Goal: Transaction & Acquisition: Subscribe to service/newsletter

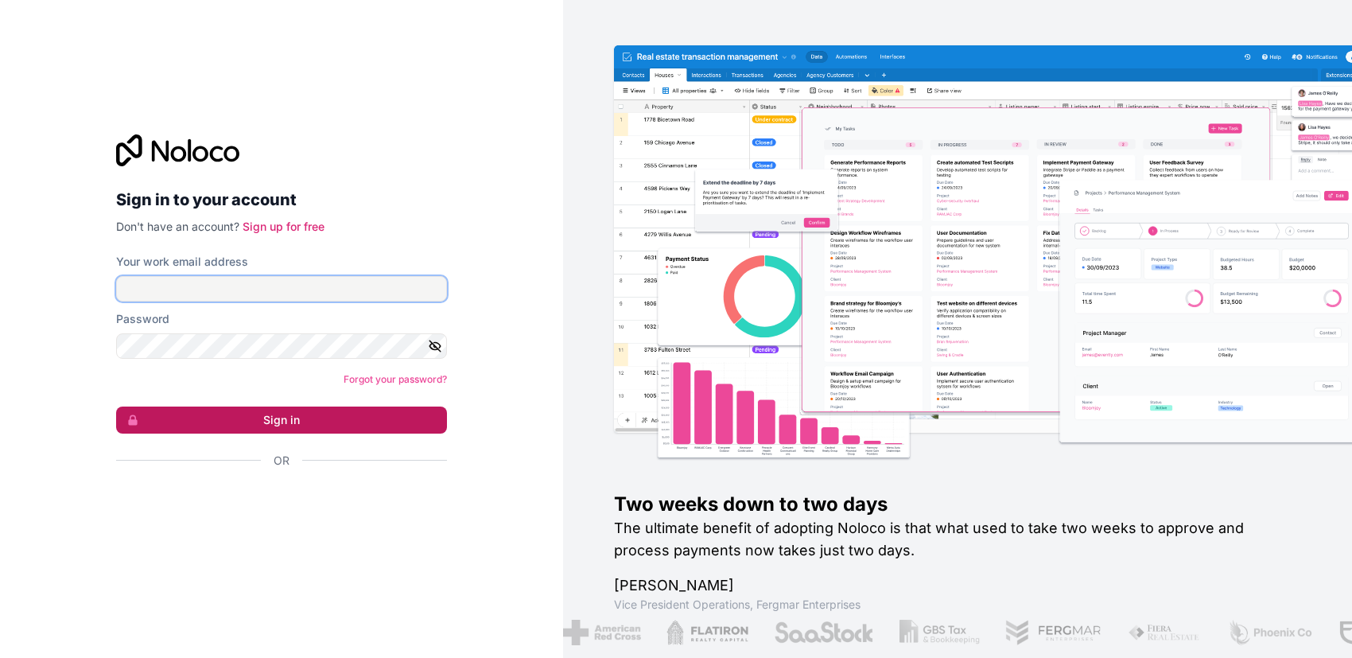
type input "[DOMAIN_NAME][EMAIL_ADDRESS][DOMAIN_NAME]"
click at [208, 423] on button "Sign in" at bounding box center [281, 420] width 331 height 27
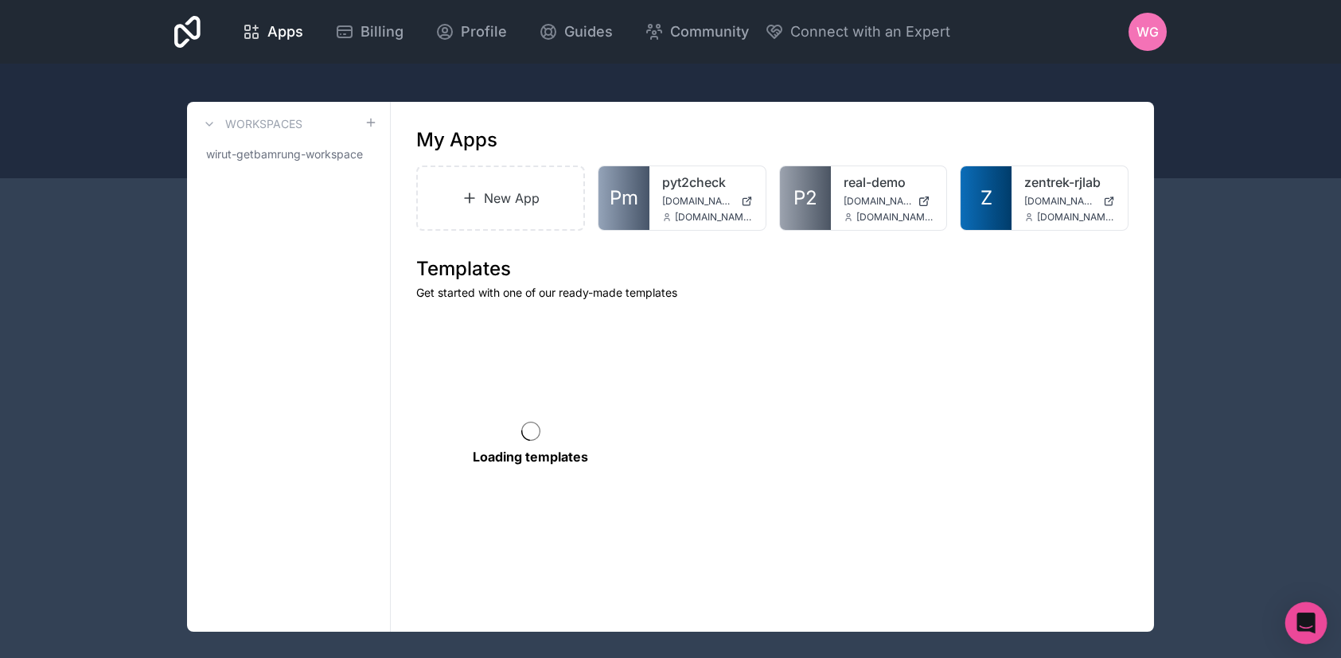
click at [1304, 623] on icon "Open Intercom Messenger" at bounding box center [1305, 623] width 18 height 21
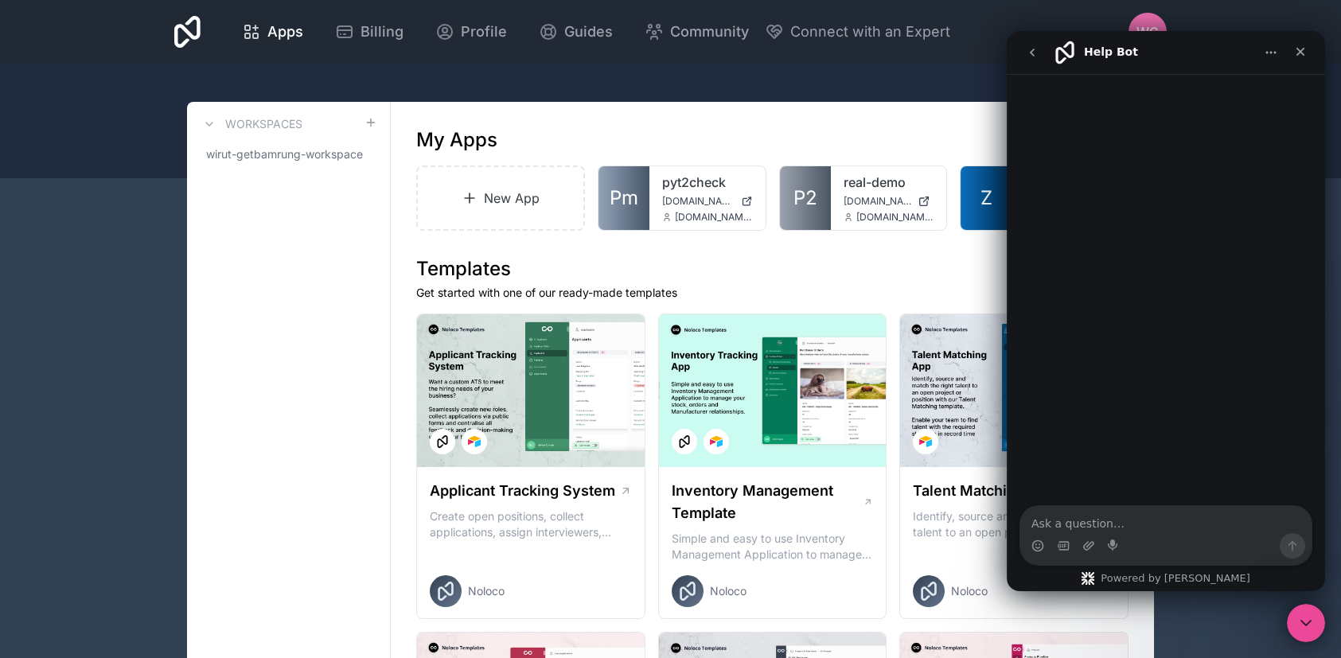
click at [1264, 56] on icon "Home" at bounding box center [1270, 52] width 13 height 13
click at [1028, 51] on icon "go back" at bounding box center [1031, 52] width 13 height 13
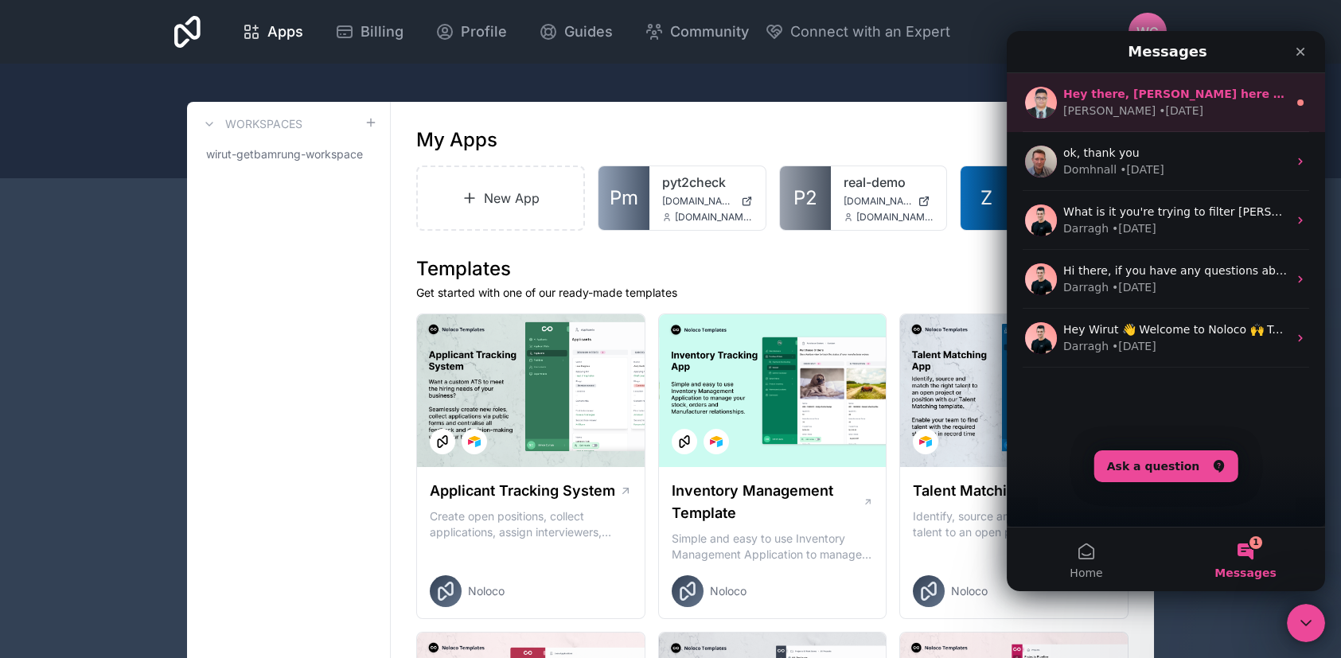
click at [1224, 111] on div "[PERSON_NAME] • [DATE]" at bounding box center [1175, 111] width 224 height 17
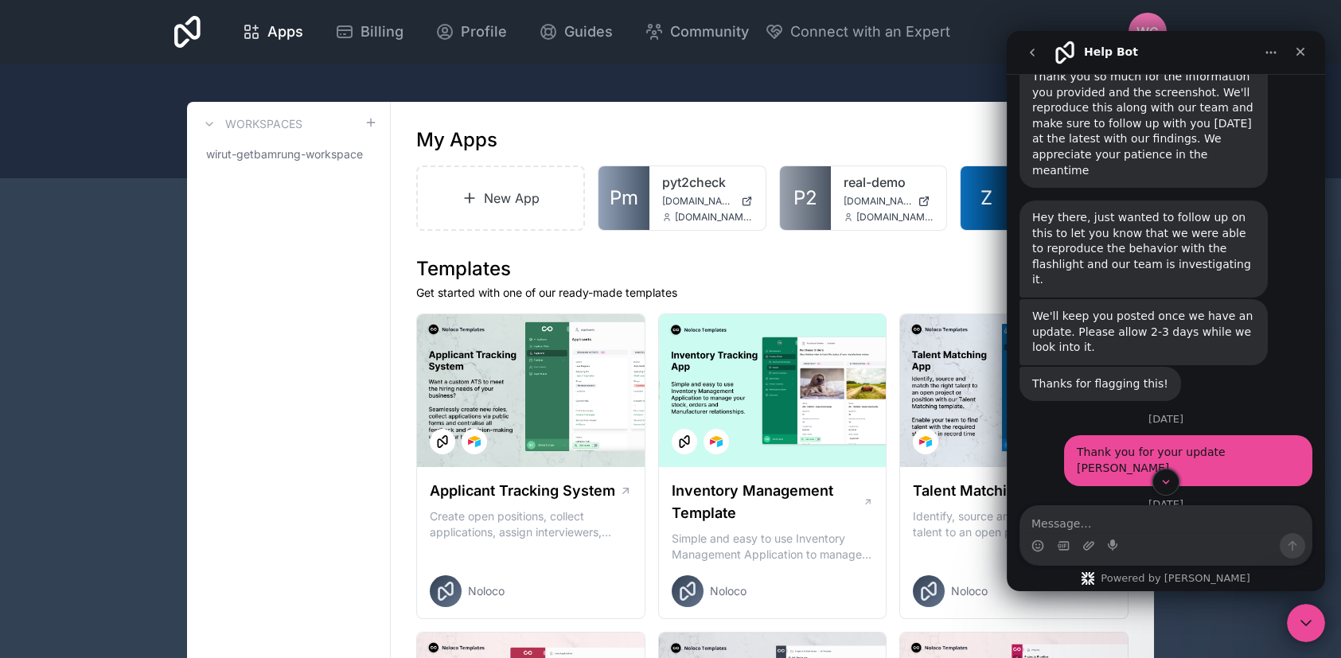
scroll to position [2728, 0]
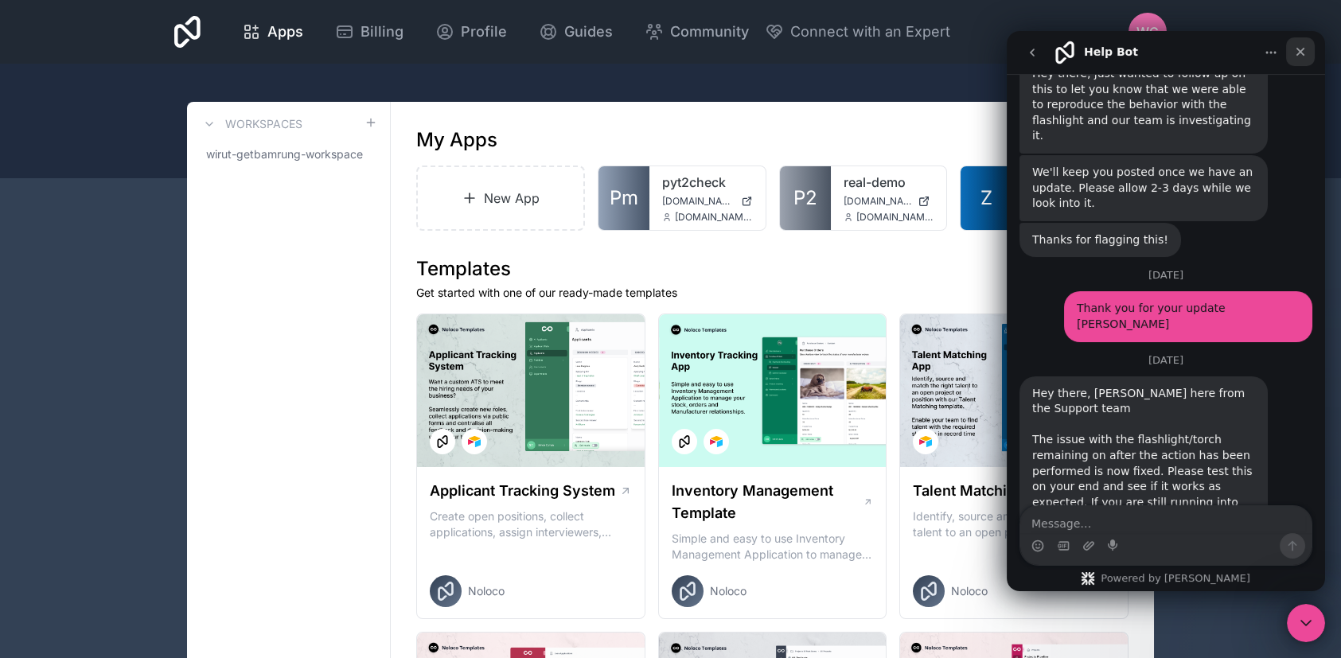
click at [1302, 53] on icon "Close" at bounding box center [1300, 52] width 9 height 9
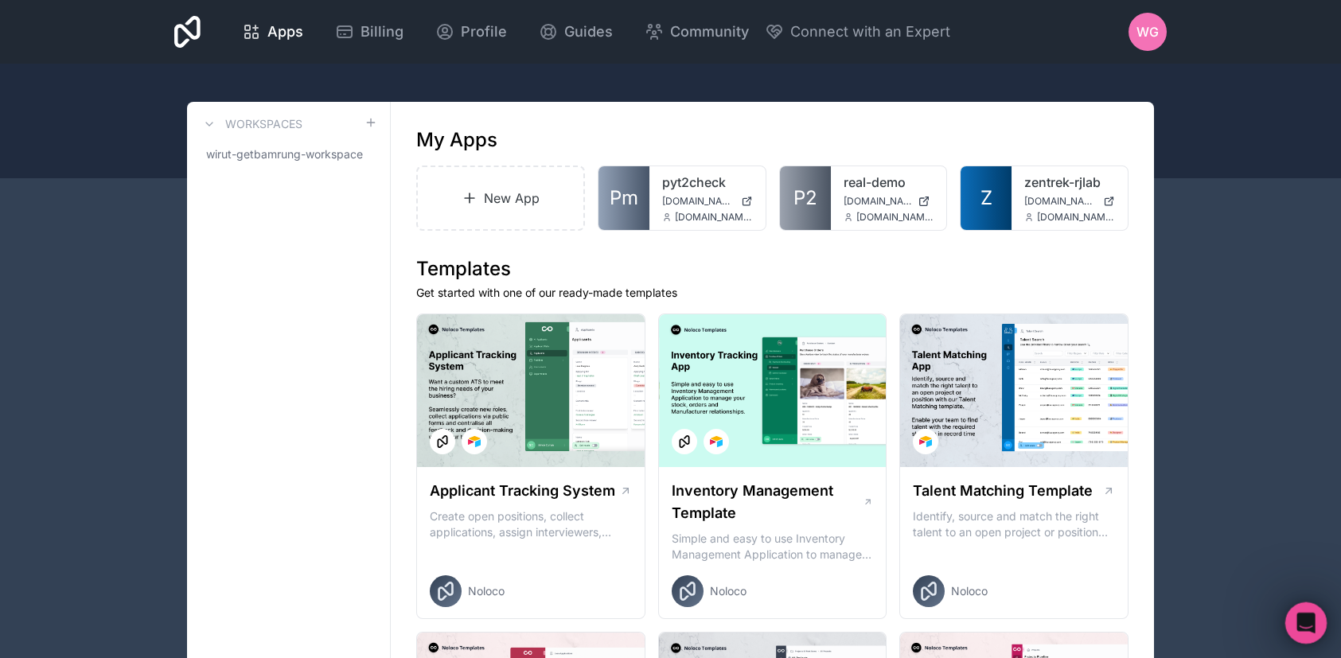
click at [1313, 624] on div "Open Intercom Messenger" at bounding box center [1303, 620] width 53 height 53
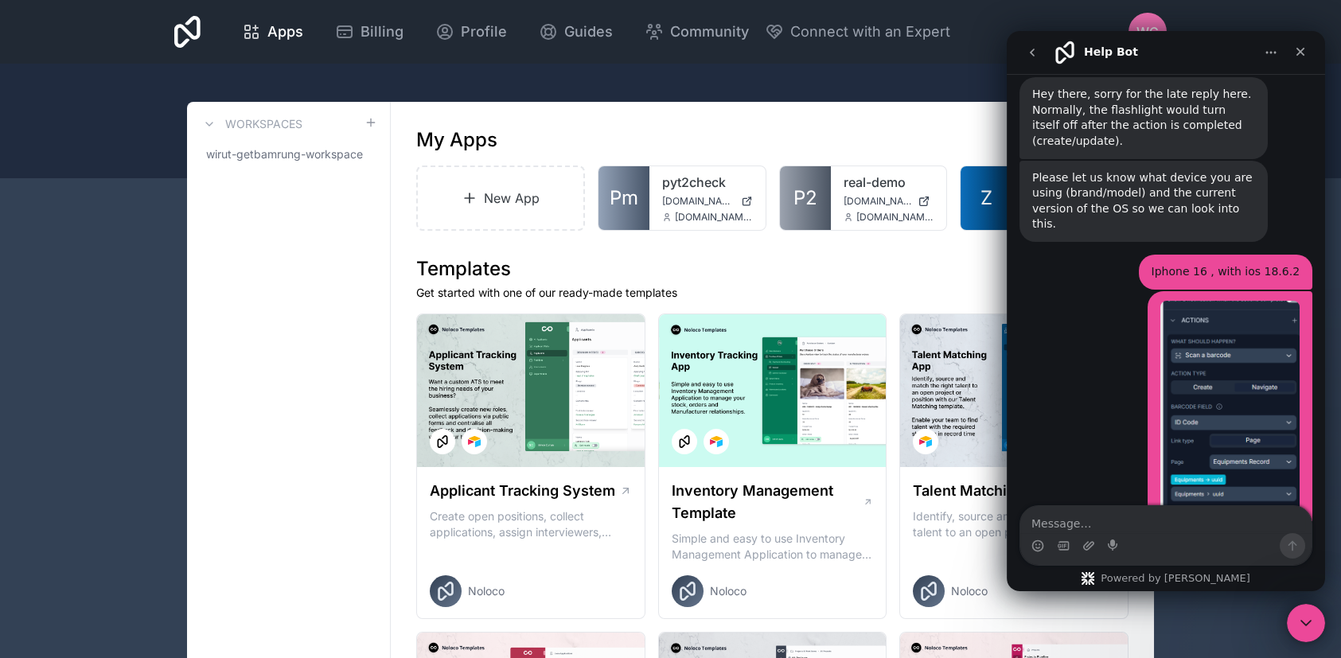
scroll to position [2083, 0]
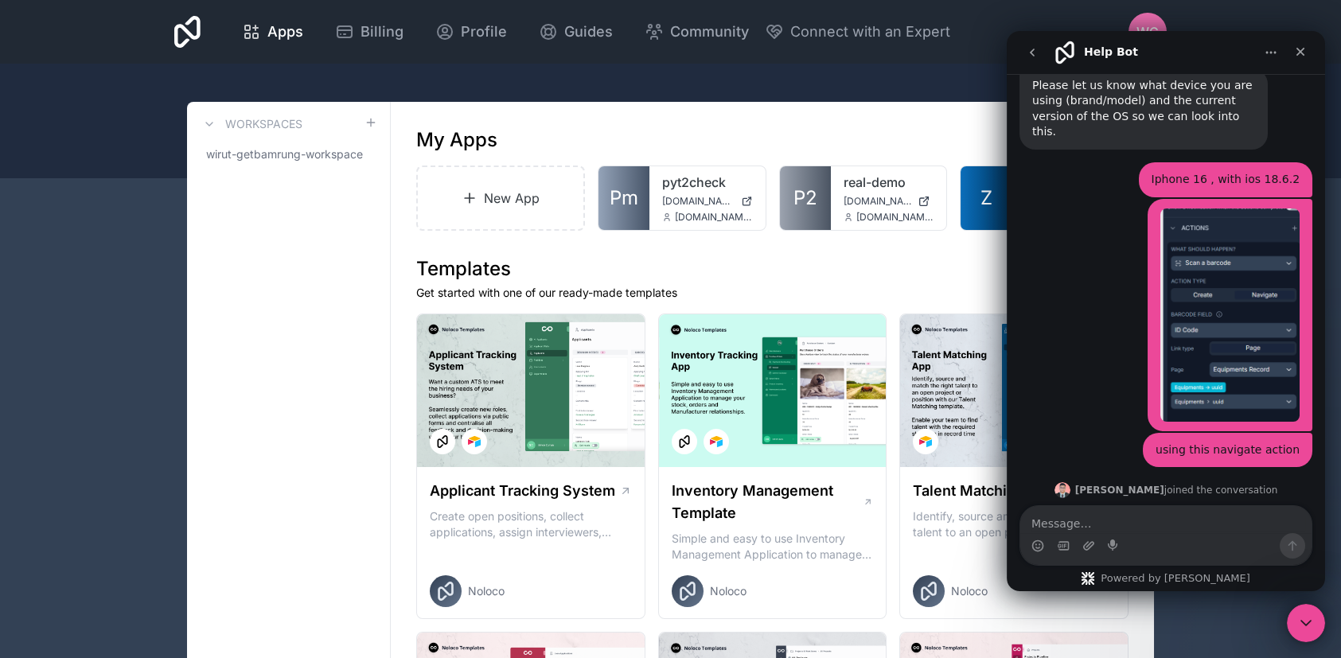
click at [1029, 54] on icon "go back" at bounding box center [1031, 52] width 13 height 13
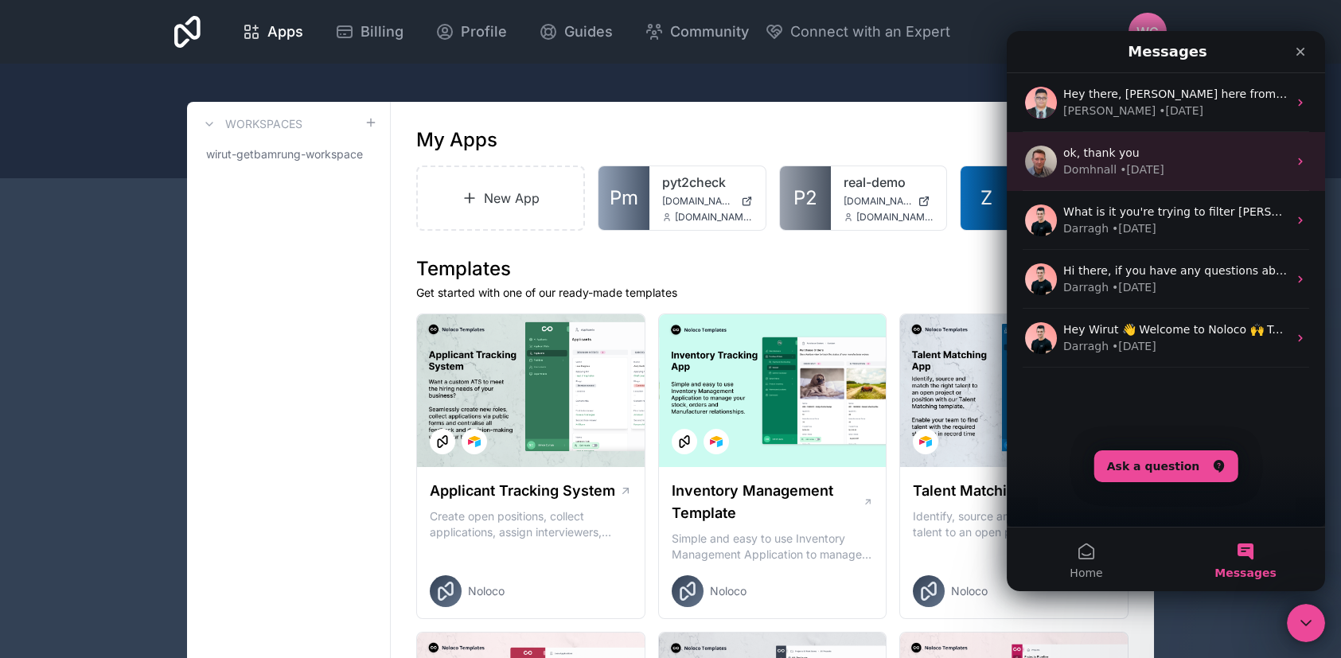
click at [1175, 146] on div "ok, thank you" at bounding box center [1175, 153] width 224 height 17
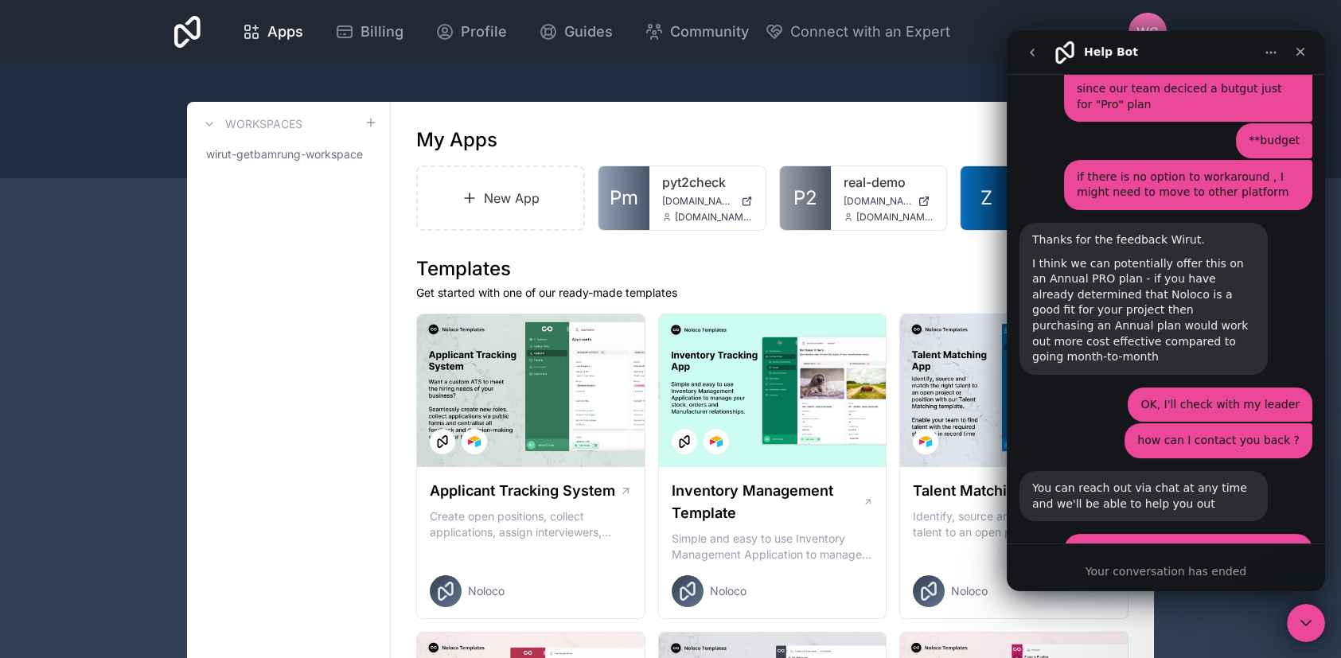
scroll to position [1815, 0]
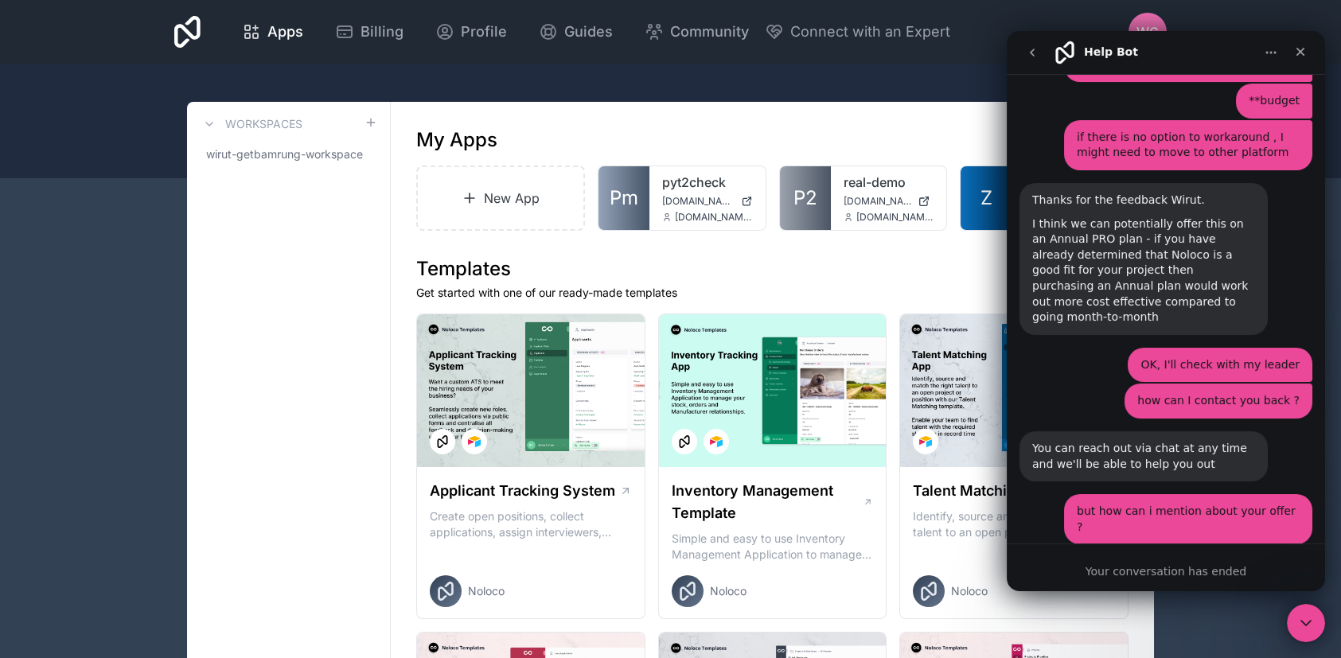
click at [1034, 49] on icon "go back" at bounding box center [1031, 52] width 13 height 13
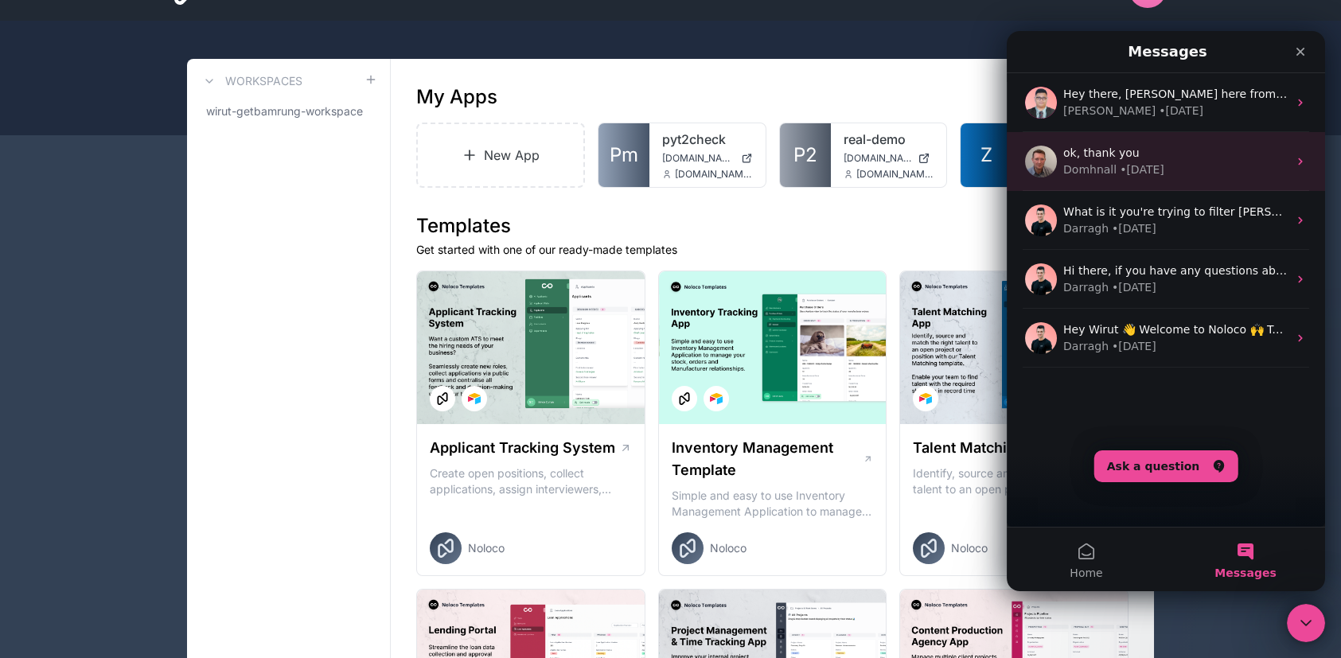
scroll to position [0, 0]
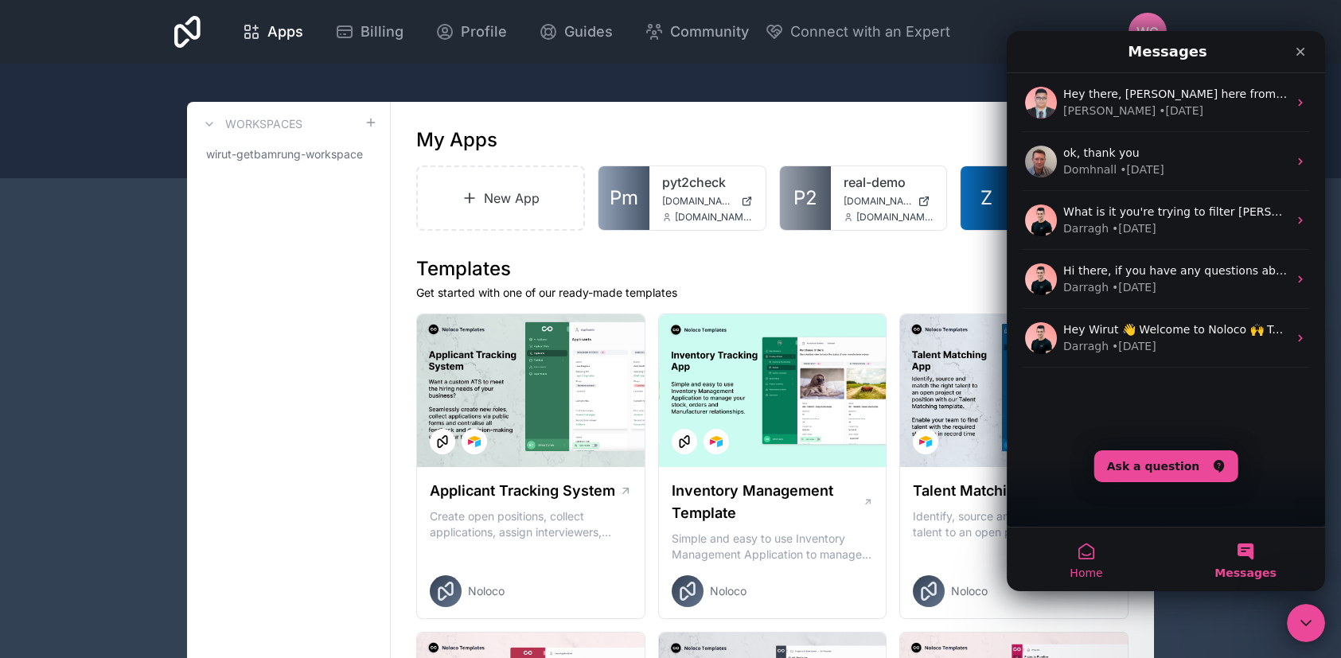
click at [1060, 561] on button "Home" at bounding box center [1085, 559] width 159 height 64
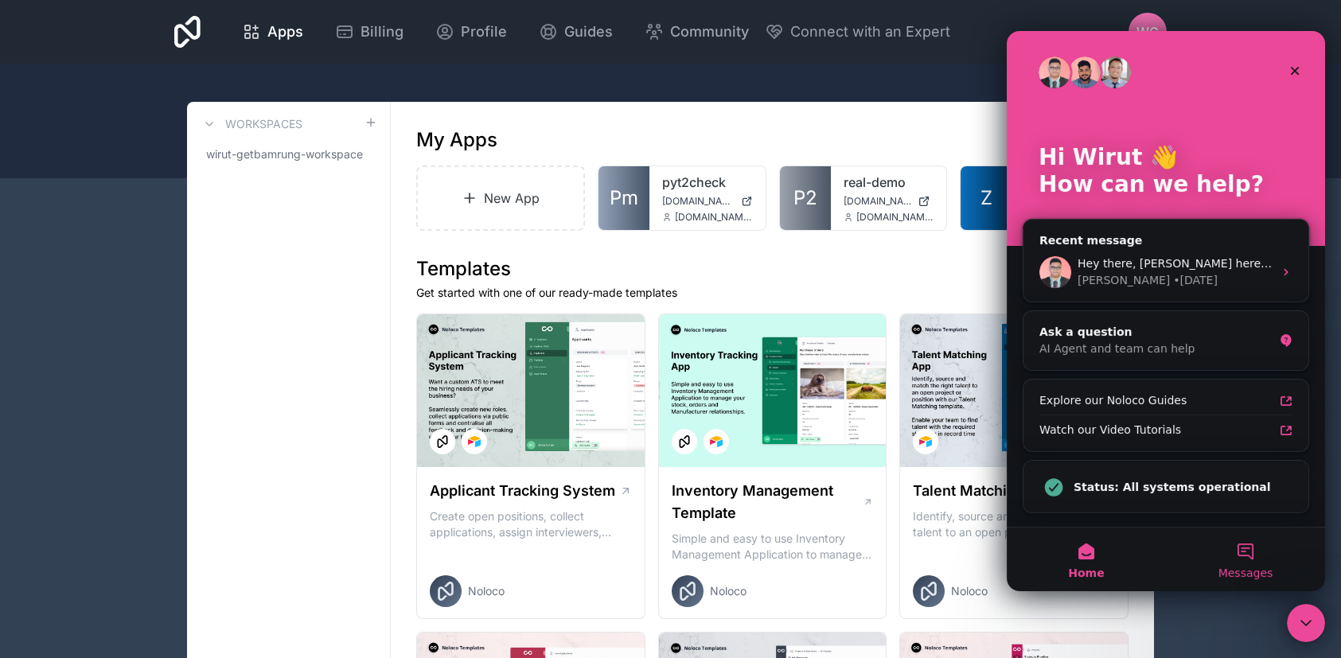
click at [1228, 567] on span "Messages" at bounding box center [1245, 572] width 55 height 11
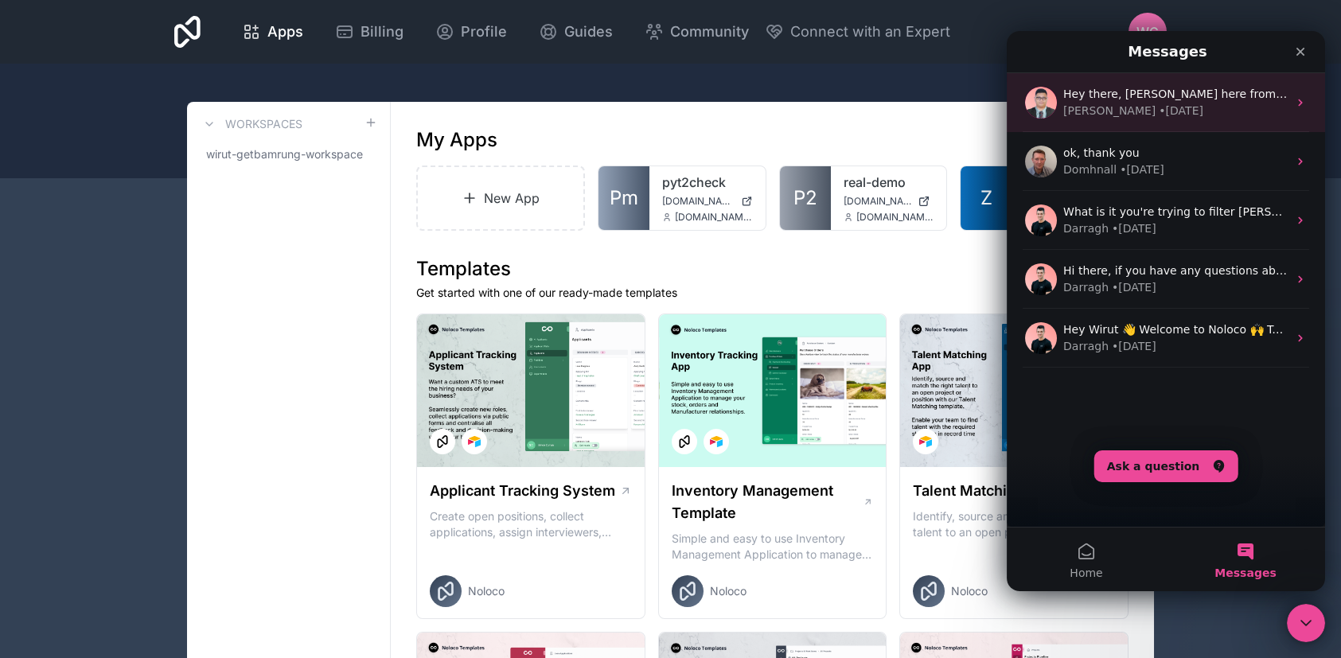
click at [1152, 105] on div "[PERSON_NAME] • [DATE]" at bounding box center [1175, 111] width 224 height 17
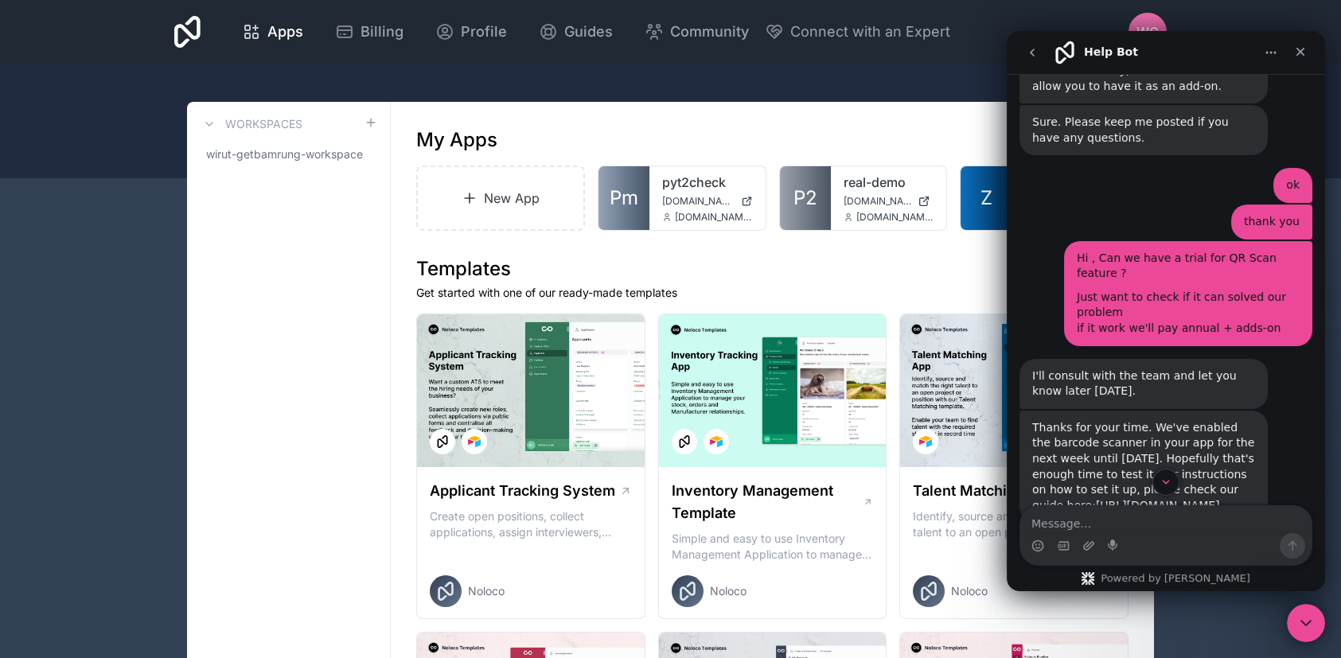
scroll to position [1293, 0]
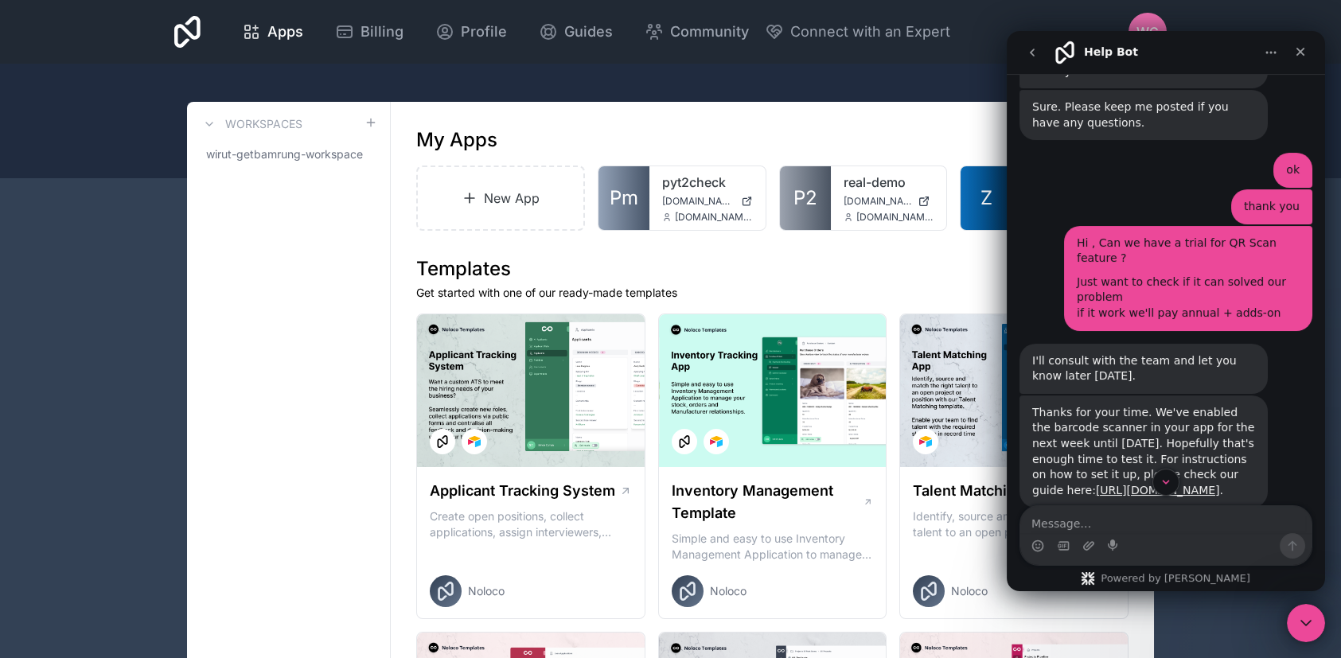
click at [1041, 475] on div "Intercom messenger" at bounding box center [1165, 482] width 318 height 27
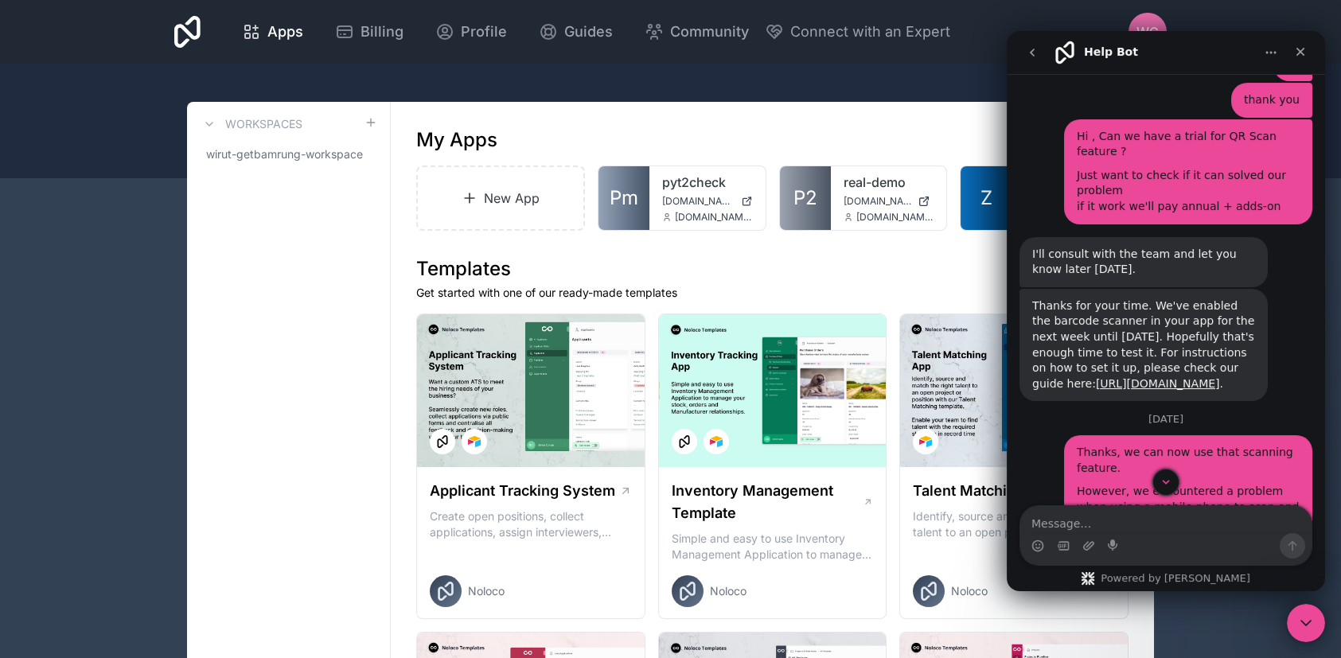
click at [1020, 435] on div "Thanks, we can now use that scanning feature. However, we encountered a problem…" at bounding box center [1165, 541] width 293 height 212
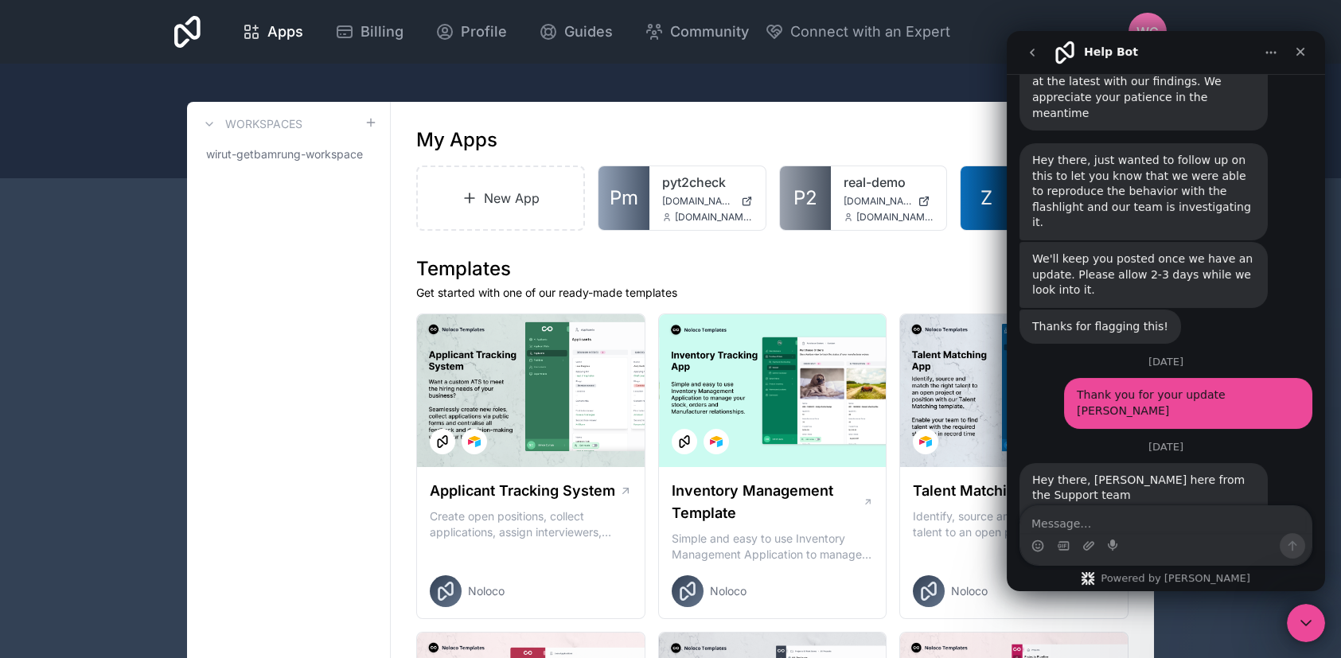
scroll to position [2516, 0]
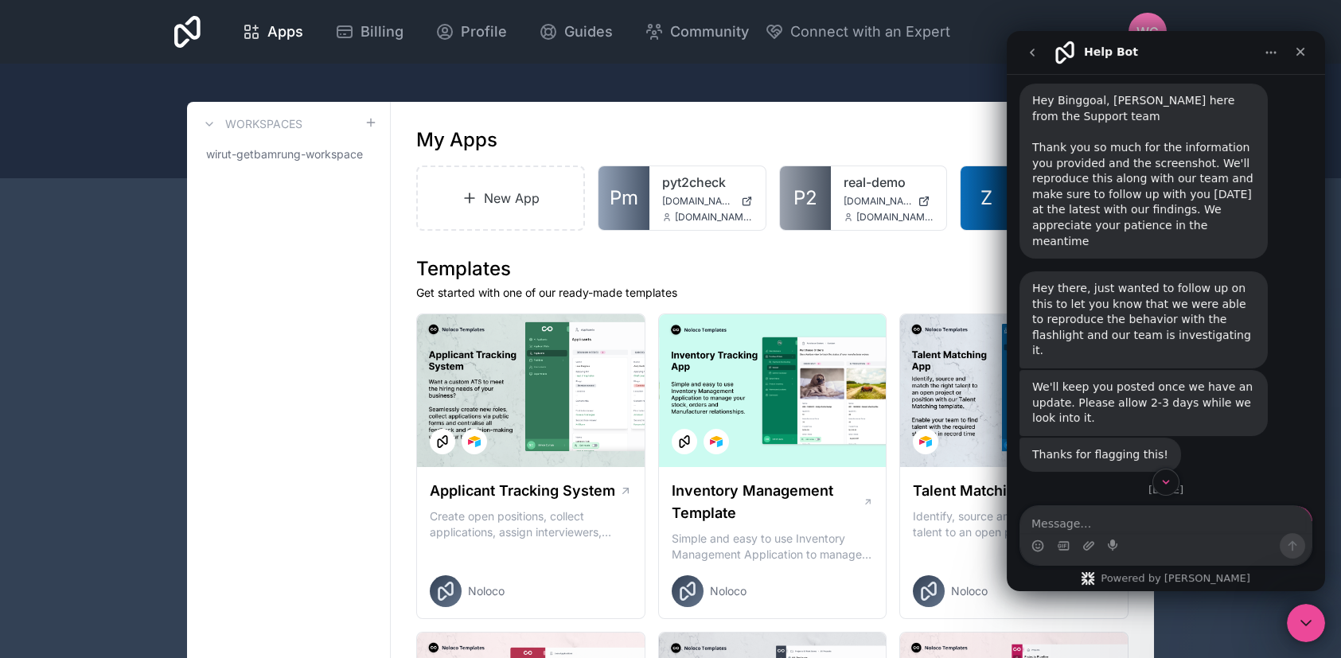
click at [1272, 484] on div "[DATE]" at bounding box center [1165, 494] width 293 height 21
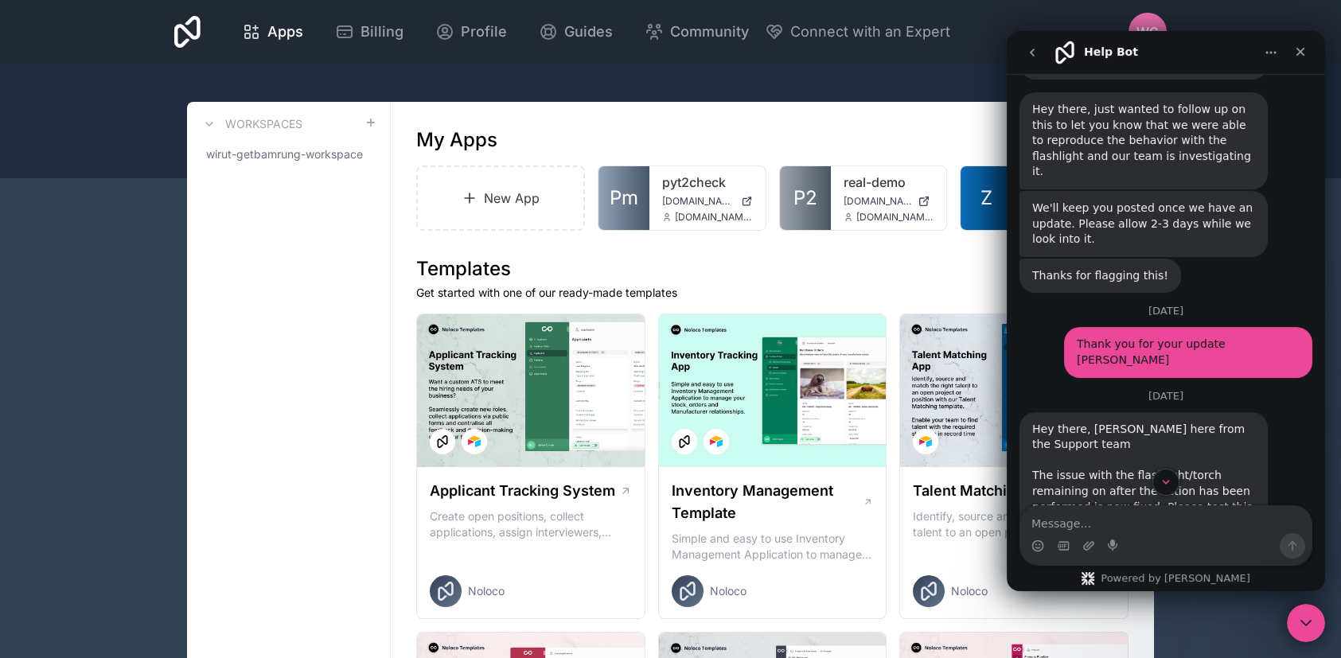
scroll to position [2728, 0]
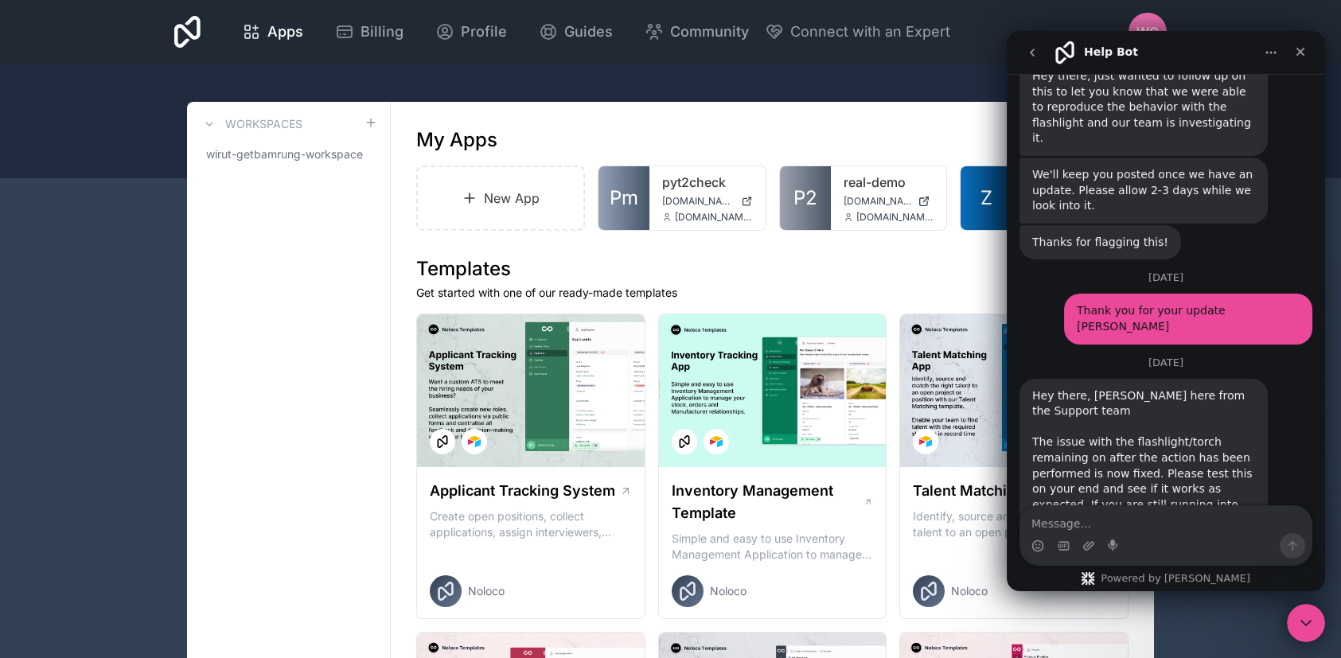
click at [1274, 379] on div "Hey there, [PERSON_NAME] here from the Support team The issue with the flashlig…" at bounding box center [1165, 523] width 293 height 288
click at [1134, 525] on textarea "Message…" at bounding box center [1165, 519] width 291 height 27
type textarea "w"
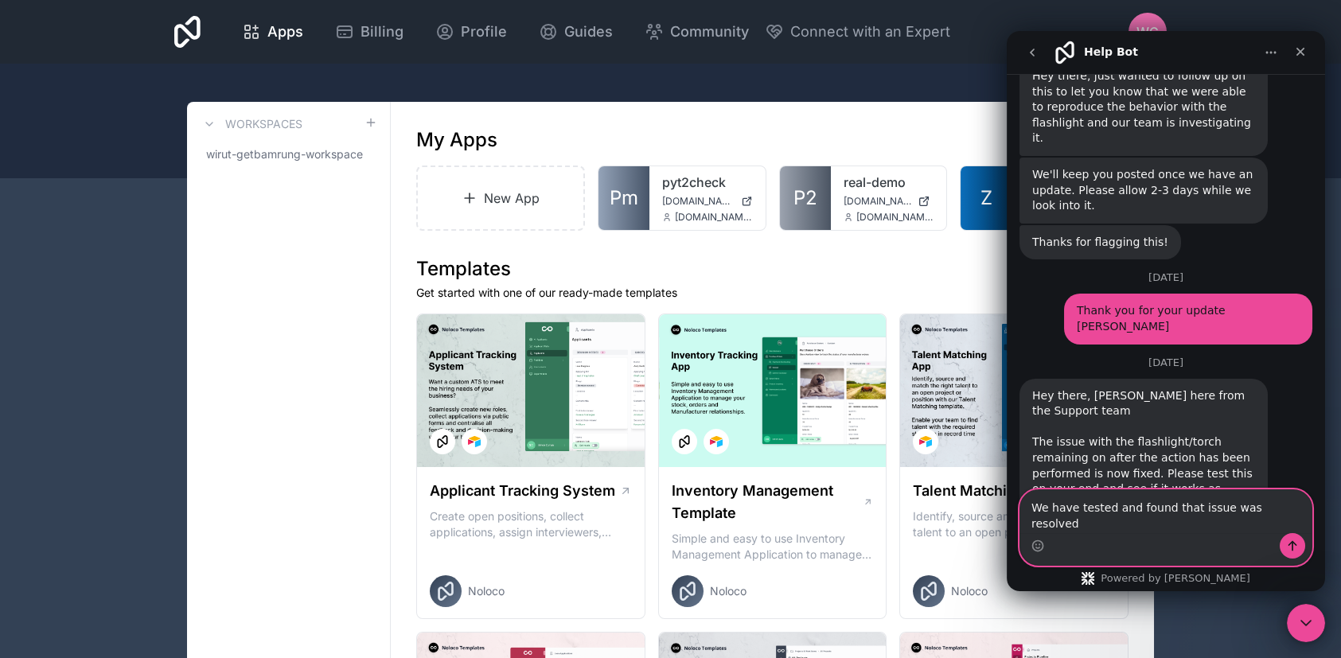
click at [1039, 522] on textarea "We have tested and found that issue was resolved" at bounding box center [1165, 511] width 291 height 43
click at [1035, 519] on textarea "We have tested and found that issue was resolved" at bounding box center [1165, 511] width 291 height 43
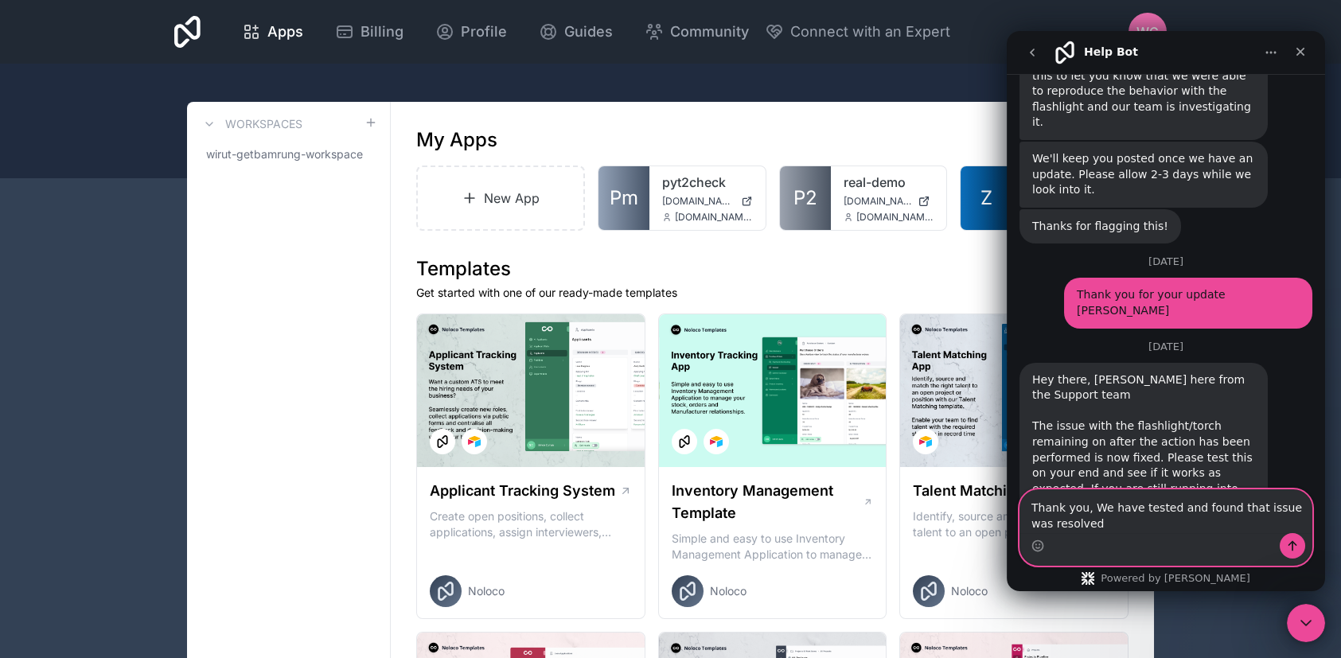
type textarea "Thank you, We have tested and found that issue was resolved"
click at [1288, 547] on icon "Send a message…" at bounding box center [1292, 545] width 13 height 13
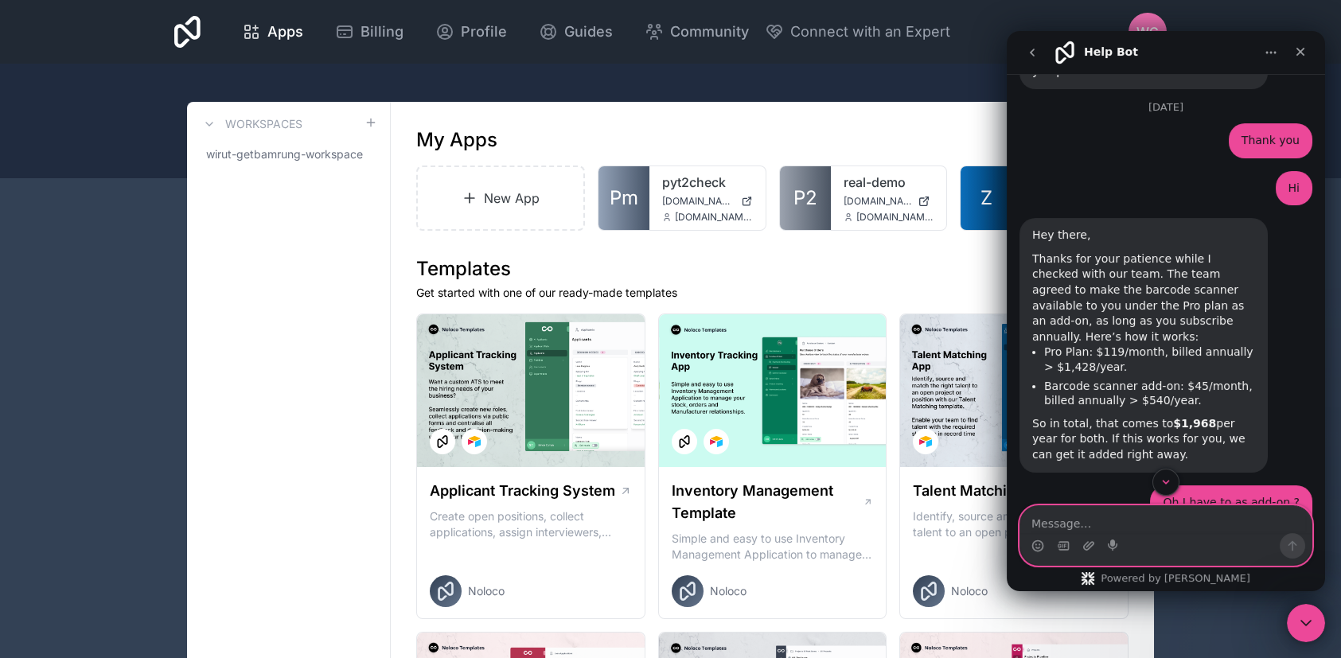
scroll to position [691, 0]
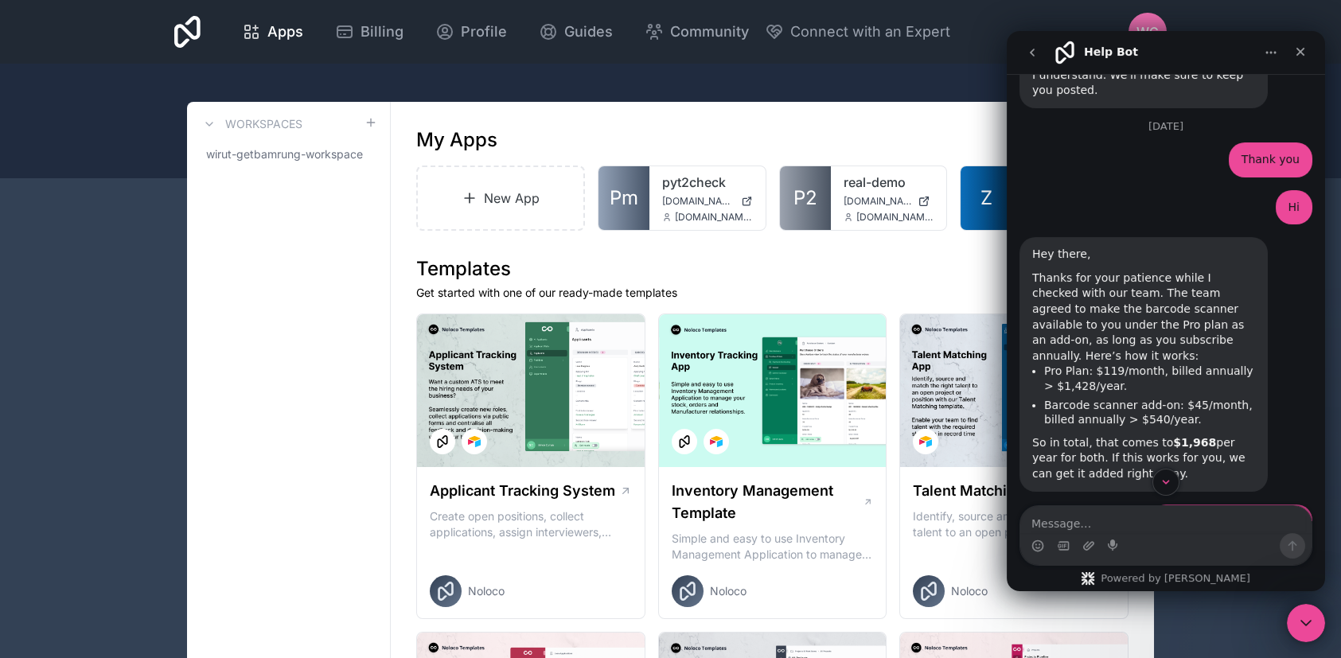
click at [1209, 190] on div "Hi Wirut • [DATE]" at bounding box center [1165, 214] width 293 height 48
click at [1192, 270] on div "Thanks for your patience while I checked with our team. The team agreed to make…" at bounding box center [1143, 317] width 223 height 94
drag, startPoint x: 1135, startPoint y: 423, endPoint x: 1034, endPoint y: 218, distance: 228.8
click at [1034, 247] on div "Hey there, Thanks for your patience while I checked with our team. The team agr…" at bounding box center [1143, 364] width 223 height 235
click at [1083, 270] on div "Thanks for your patience while I checked with our team. The team agreed to make…" at bounding box center [1143, 317] width 223 height 94
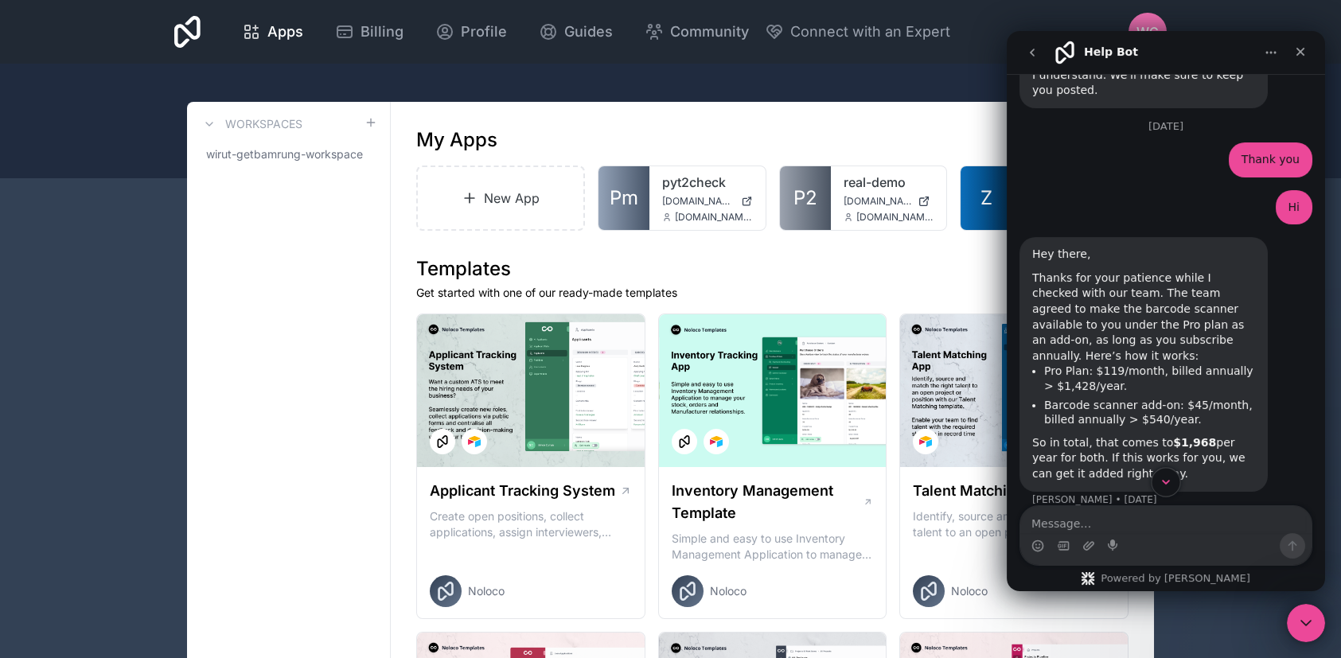
click at [1158, 483] on icon "Scroll to bottom" at bounding box center [1165, 482] width 14 height 14
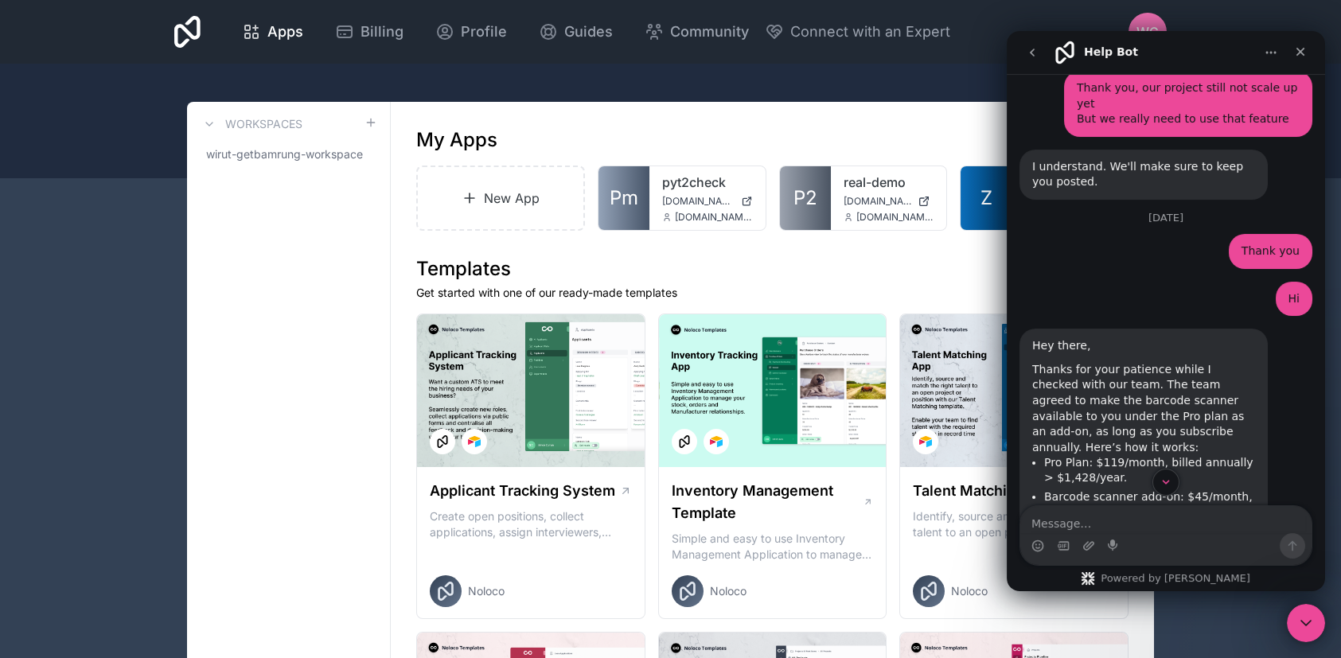
scroll to position [706, 0]
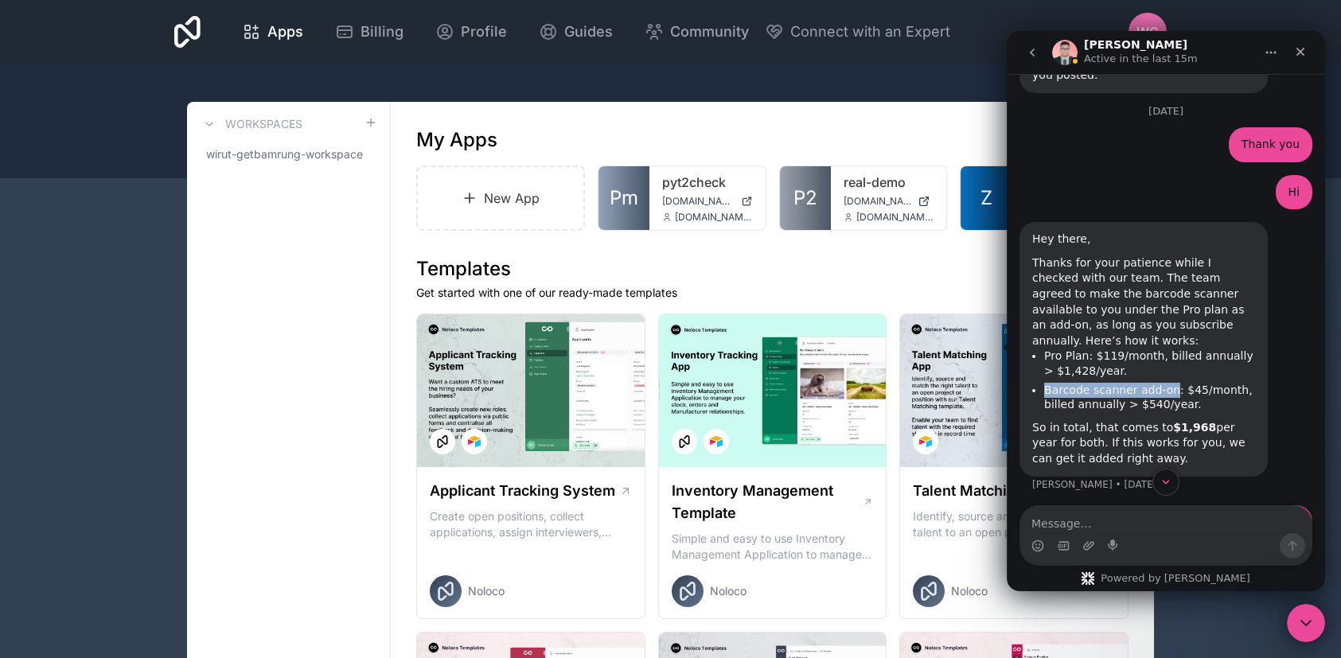
drag, startPoint x: 1163, startPoint y: 343, endPoint x: 1045, endPoint y: 346, distance: 117.8
click at [1045, 383] on li "Barcode scanner add-on: $45/month, billed annually > $540/year." at bounding box center [1149, 397] width 211 height 29
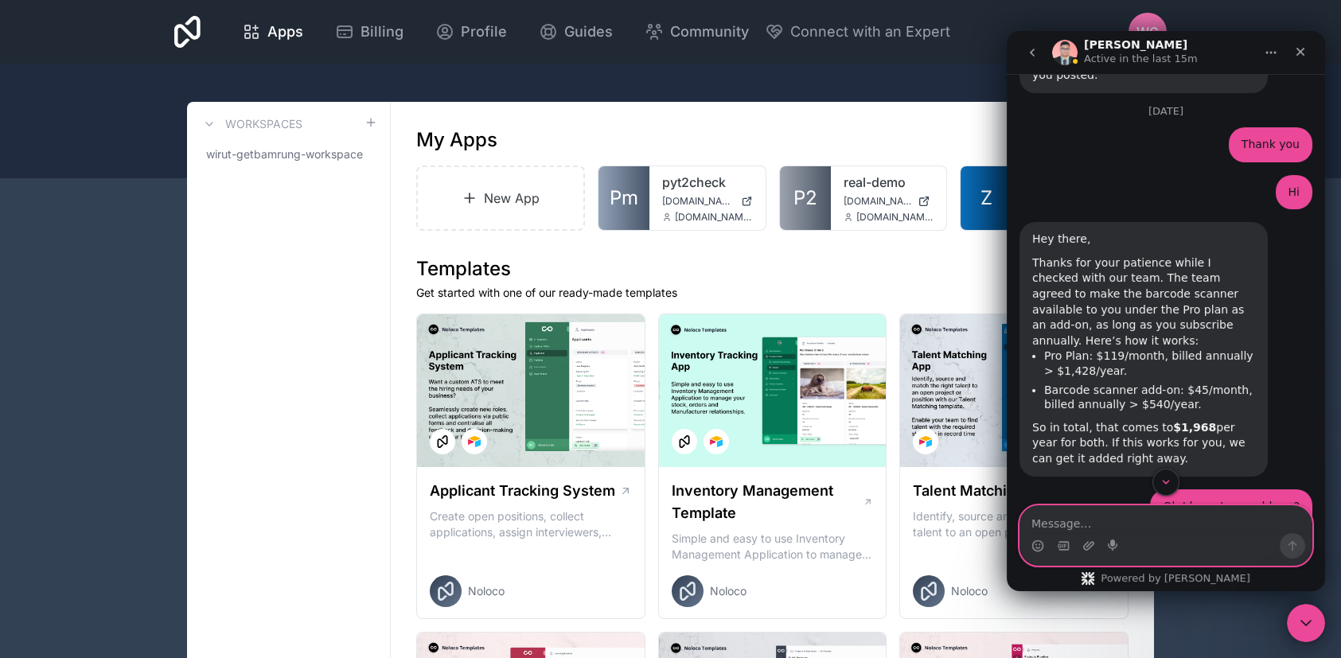
click at [1176, 527] on textarea "Message…" at bounding box center [1165, 519] width 291 height 27
click at [1083, 521] on textarea "Now we're agree to pay for" at bounding box center [1165, 519] width 291 height 27
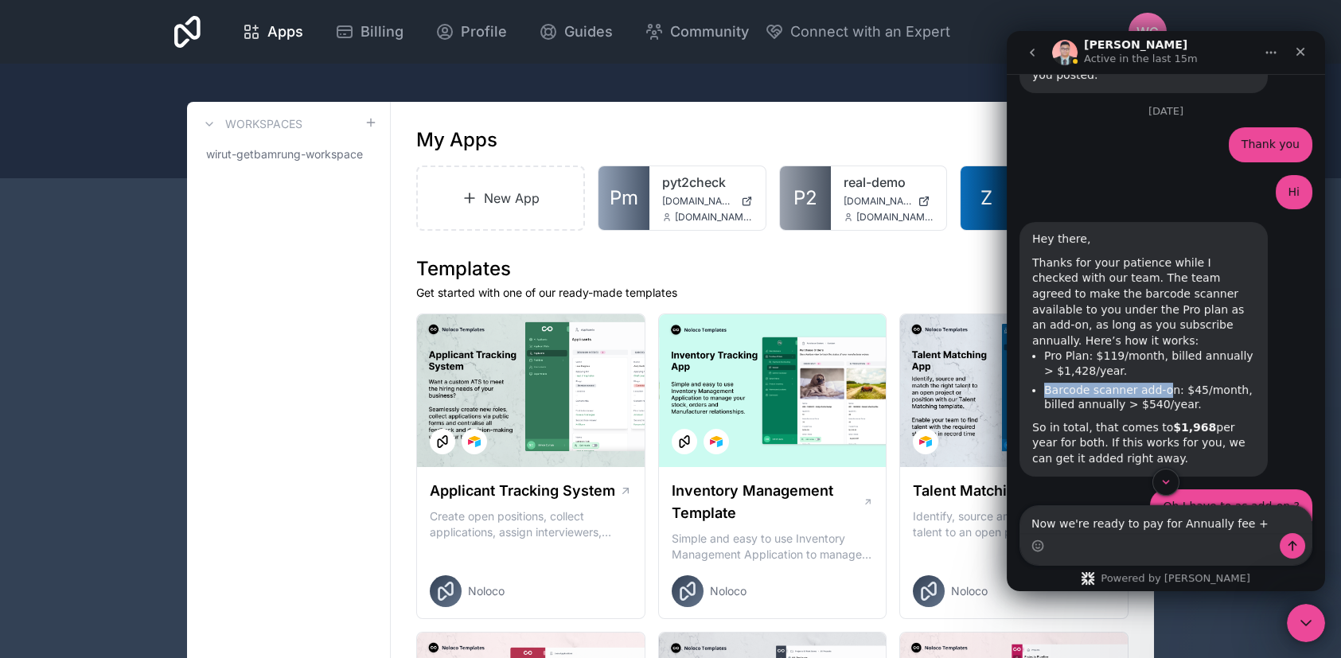
drag, startPoint x: 1158, startPoint y: 343, endPoint x: 1040, endPoint y: 343, distance: 118.5
click at [1040, 348] on ul "Pro Plan: $119/month, billed annually > $1,428/year. Barcode scanner add-on: $4…" at bounding box center [1143, 379] width 223 height 63
copy li "Barcode scanner add-o"
click at [1155, 383] on li "Barcode scanner add-on: $45/month, billed annually > $540/year." at bounding box center [1149, 397] width 211 height 29
drag, startPoint x: 1162, startPoint y: 341, endPoint x: 1036, endPoint y: 341, distance: 125.7
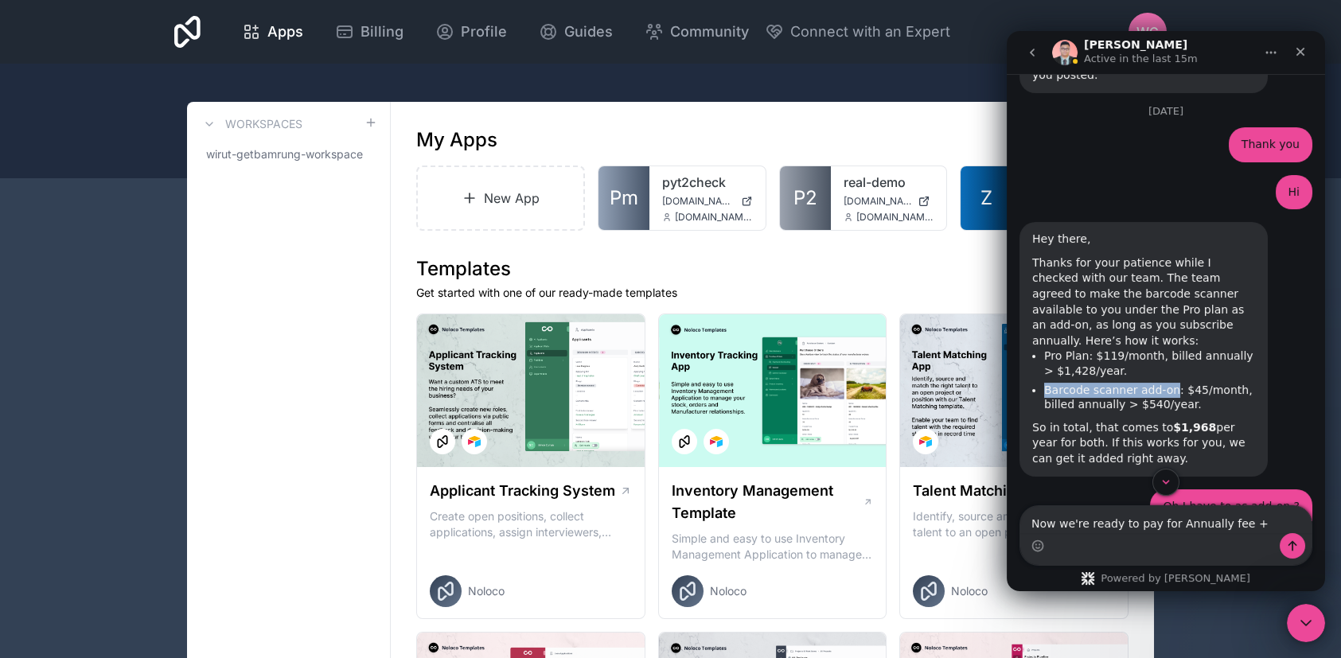
click at [1036, 348] on ul "Pro Plan: $119/month, billed annually > $1,428/year. Barcode scanner add-on: $4…" at bounding box center [1143, 379] width 223 height 63
copy li "Barcode scanner add-on"
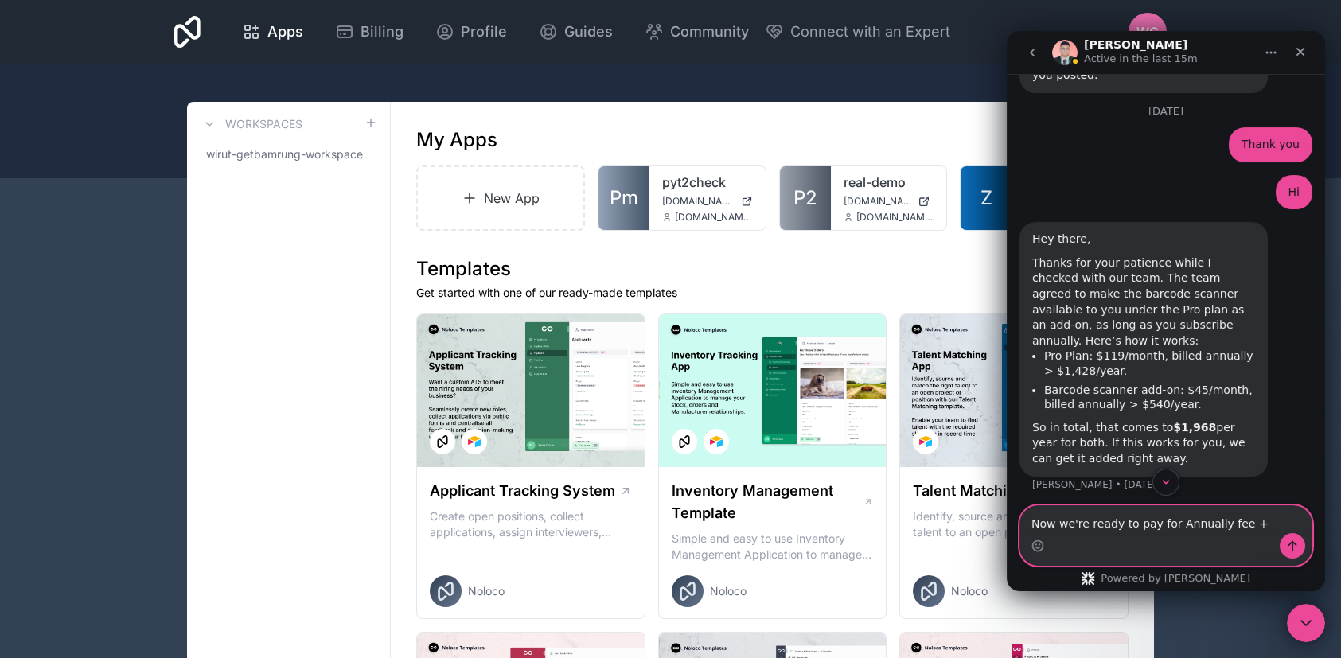
click at [1263, 527] on textarea "Now we're ready to pay for Annually fee +" at bounding box center [1165, 519] width 291 height 27
paste textarea "Barcode scanner add-on"
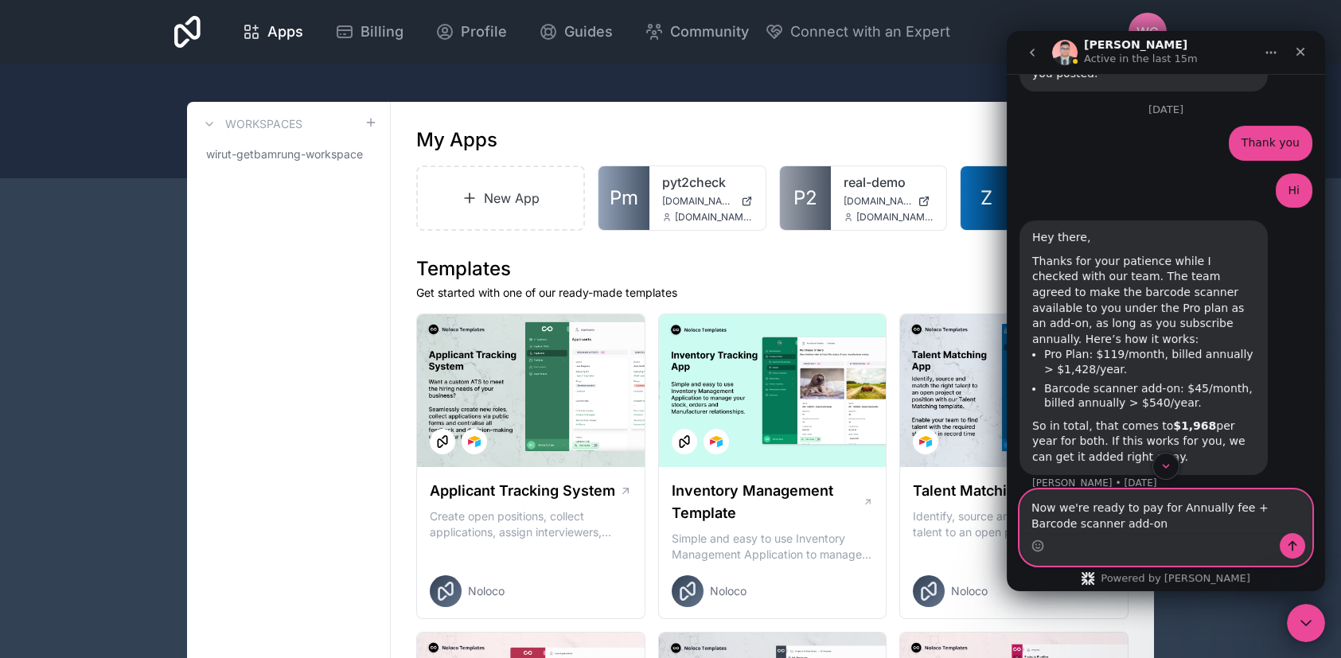
scroll to position [812, 0]
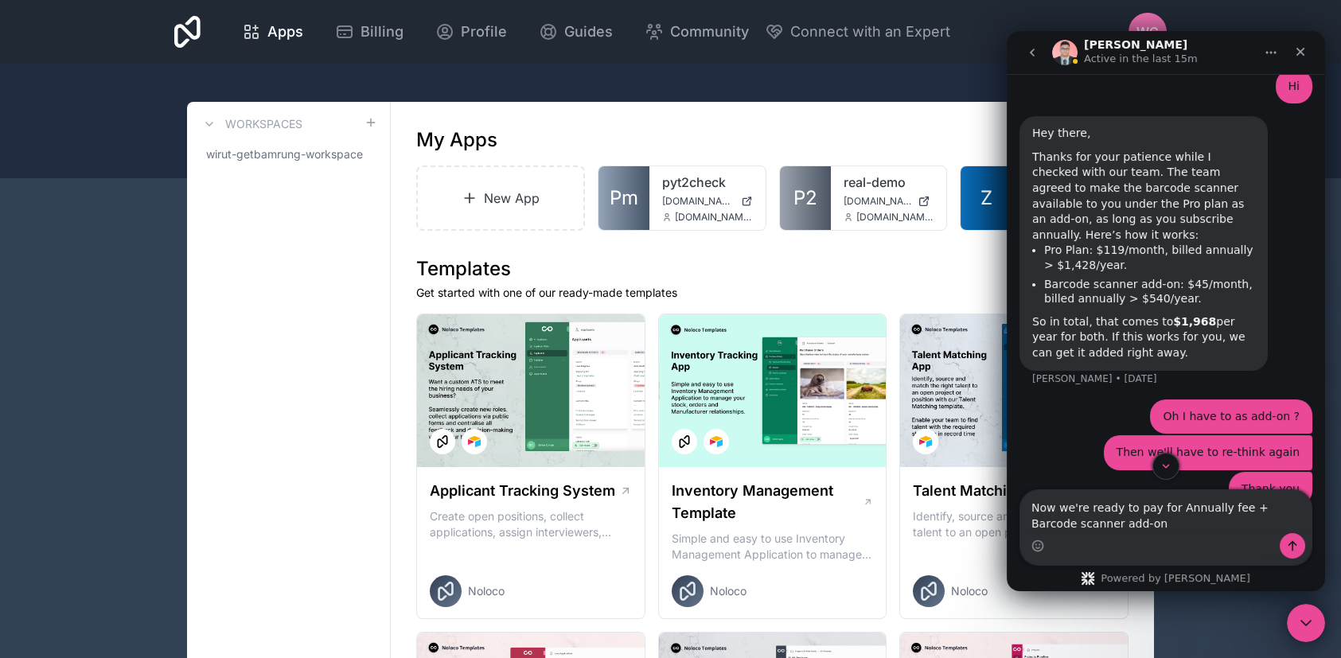
click at [1103, 183] on div "Thanks for your patience while I checked with our team. The team agreed to make…" at bounding box center [1143, 197] width 223 height 94
copy div "annually"
click at [1182, 511] on textarea "Now we're ready to pay for Annually fee + Barcode scanner add-on" at bounding box center [1165, 511] width 291 height 43
click at [1182, 510] on textarea "Now we're ready to pay for Annually fee + Barcode scanner add-on" at bounding box center [1165, 511] width 291 height 43
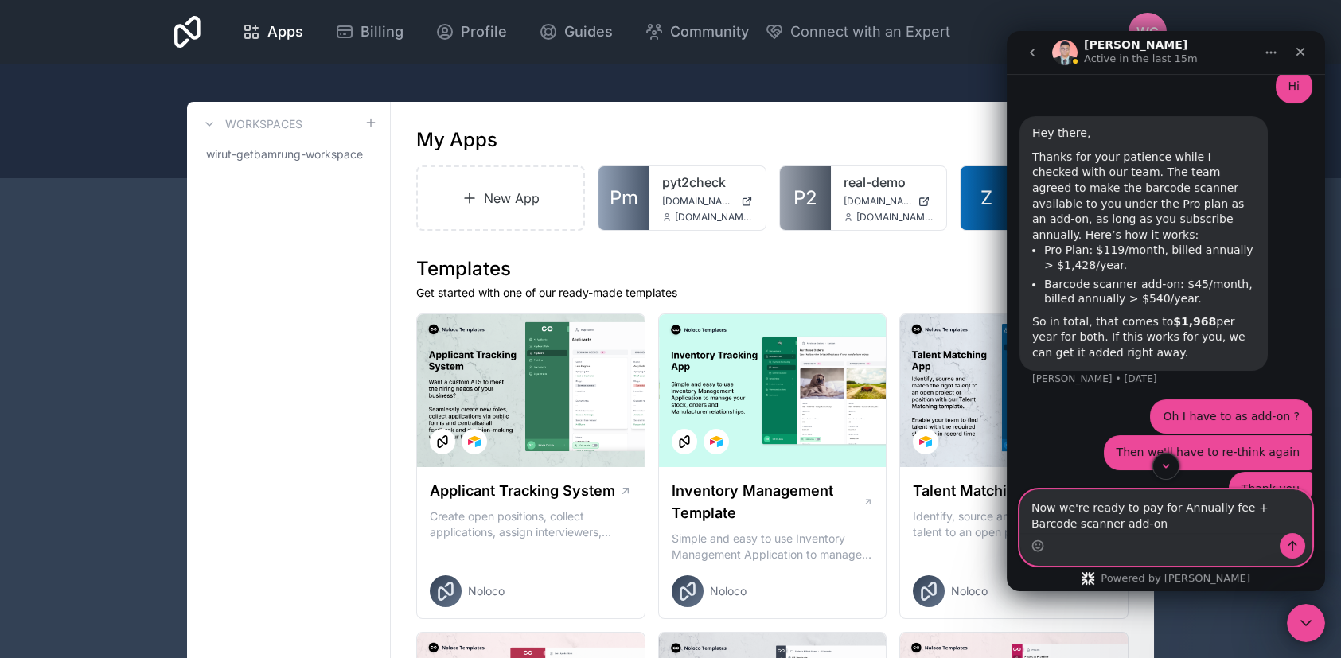
paste textarea "annually"
click at [1214, 507] on textarea "Now we're ready to pay for annually fee + Barcode scanner add-on" at bounding box center [1165, 511] width 291 height 43
click at [1230, 530] on textarea "Now we're ready to pay for annually fee + Barcode scanner add-on" at bounding box center [1165, 511] width 291 height 43
type textarea "Now we're ready to pay for annually fee + Barcode scanner add-on"
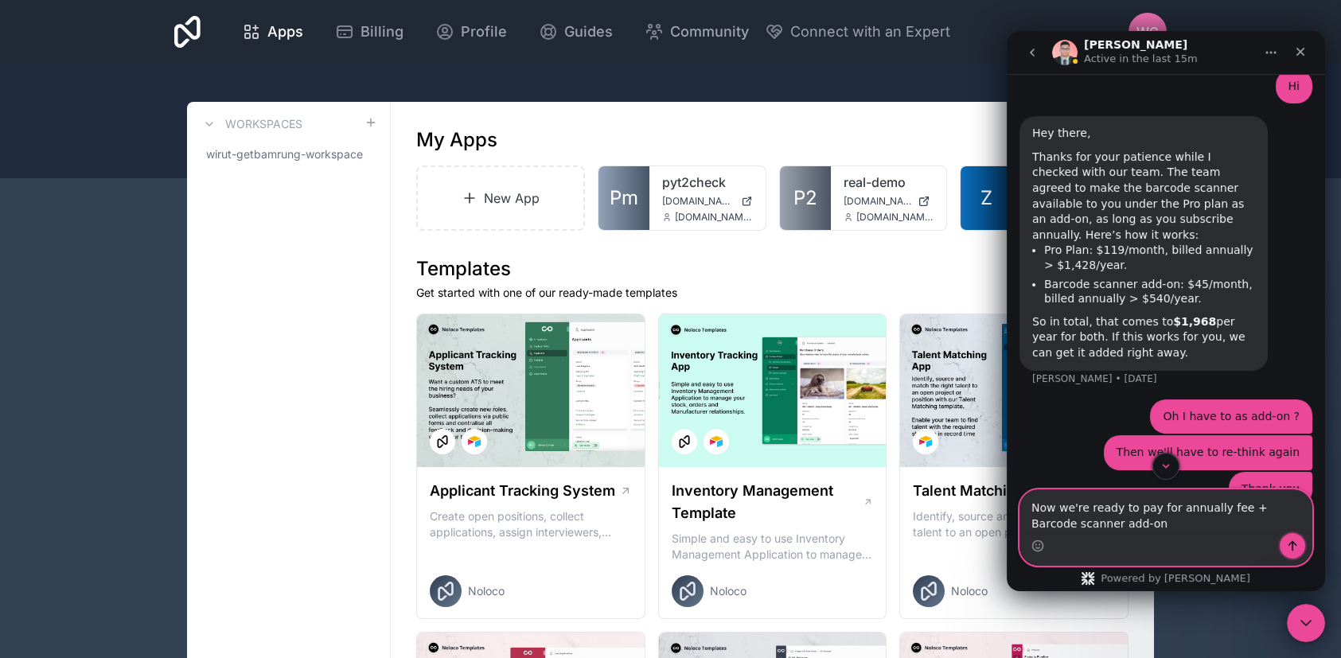
click at [1283, 544] on button "Send a message…" at bounding box center [1291, 545] width 25 height 25
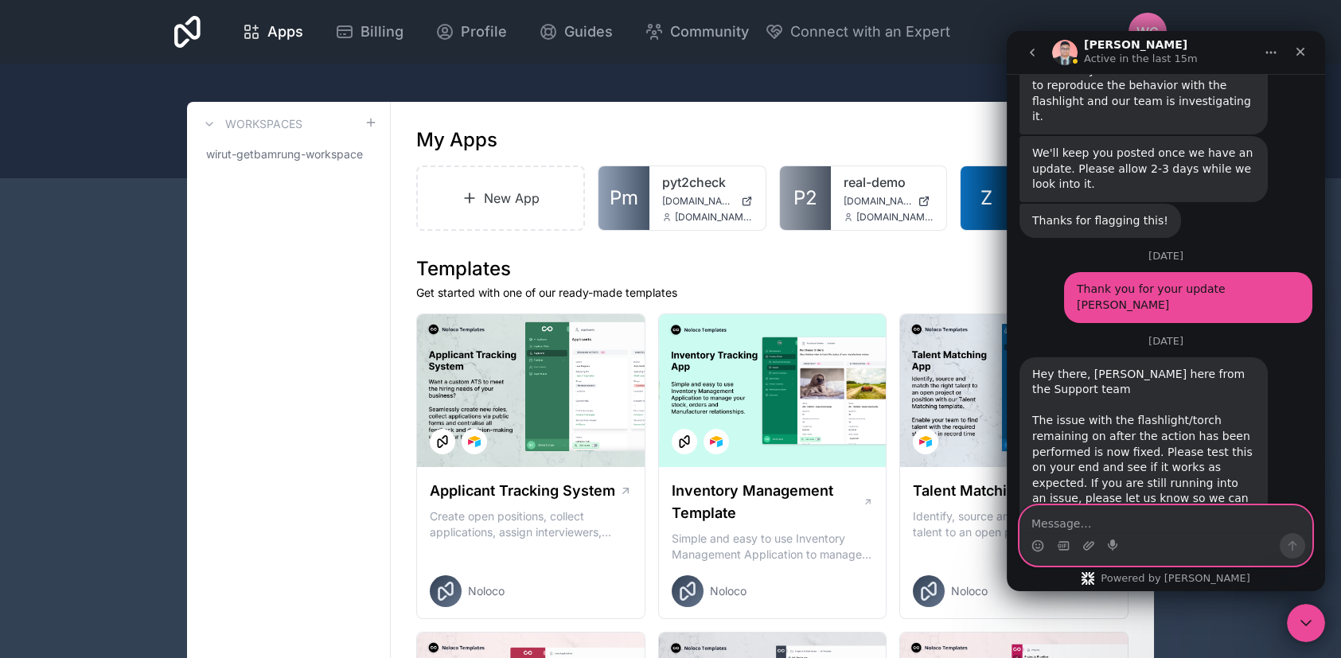
scroll to position [2880, 0]
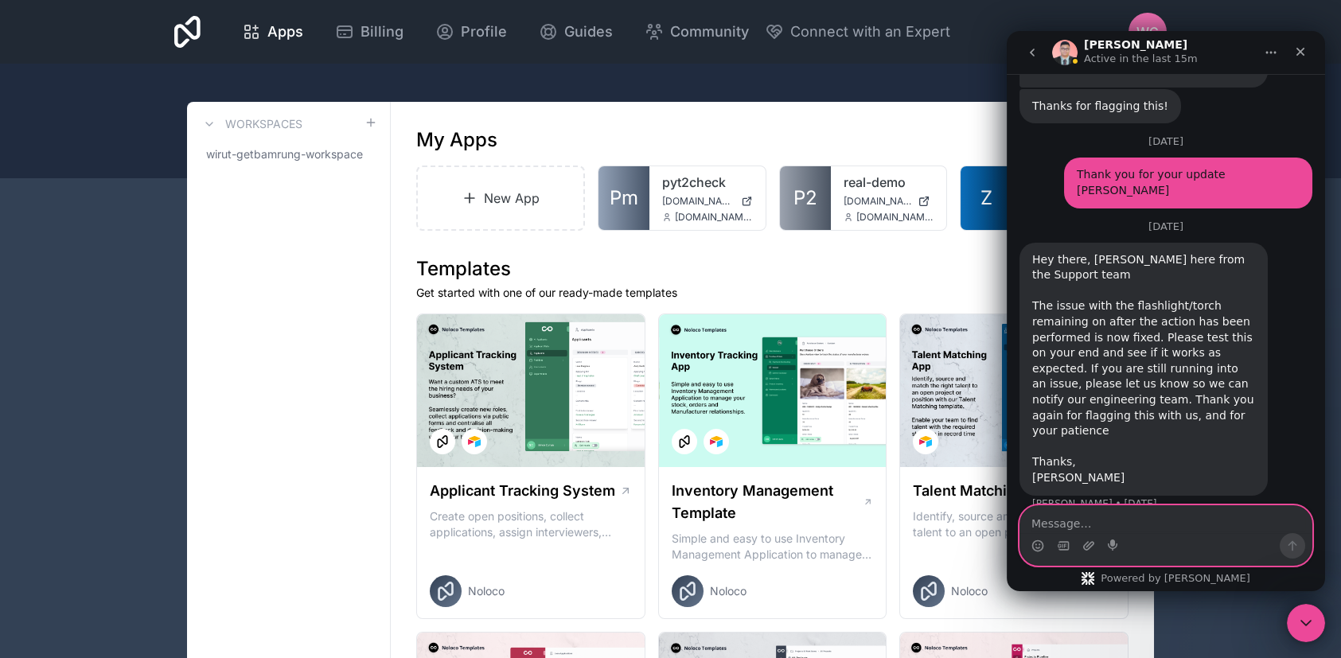
click at [1178, 527] on textarea "Message…" at bounding box center [1165, 519] width 291 height 27
type textarea "P"
type textarea "How can we do it ?"
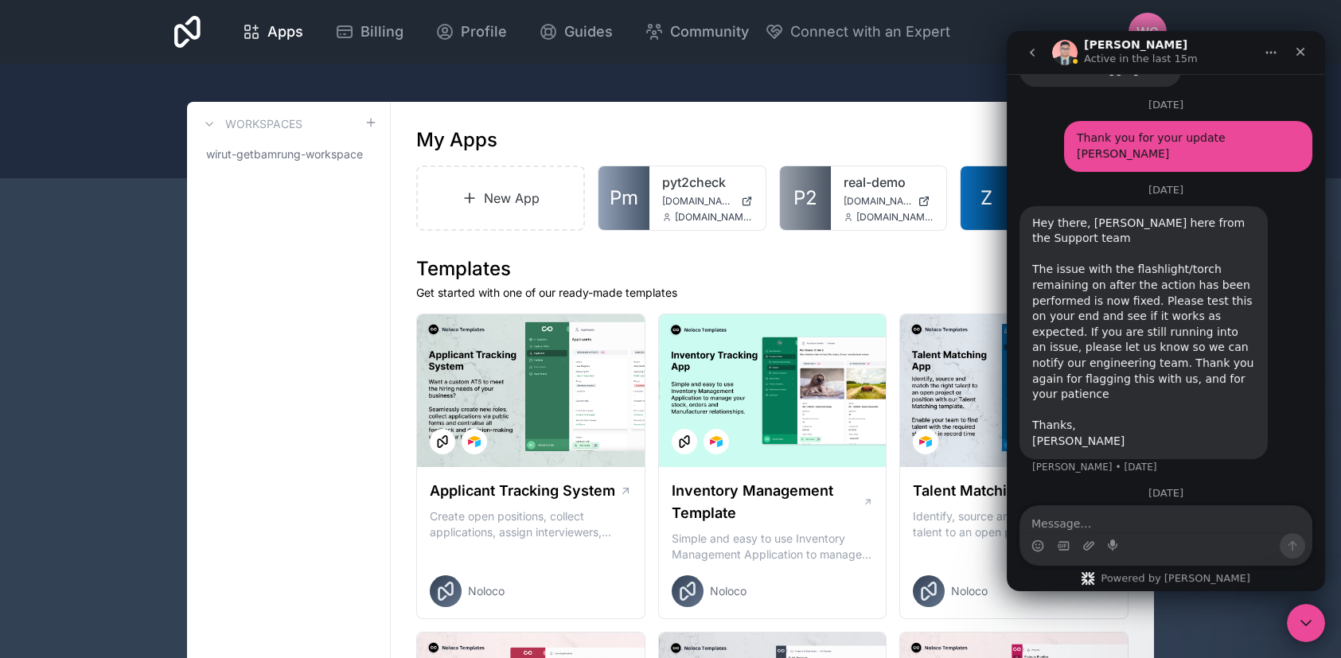
click at [1294, 55] on icon "Close" at bounding box center [1300, 51] width 13 height 13
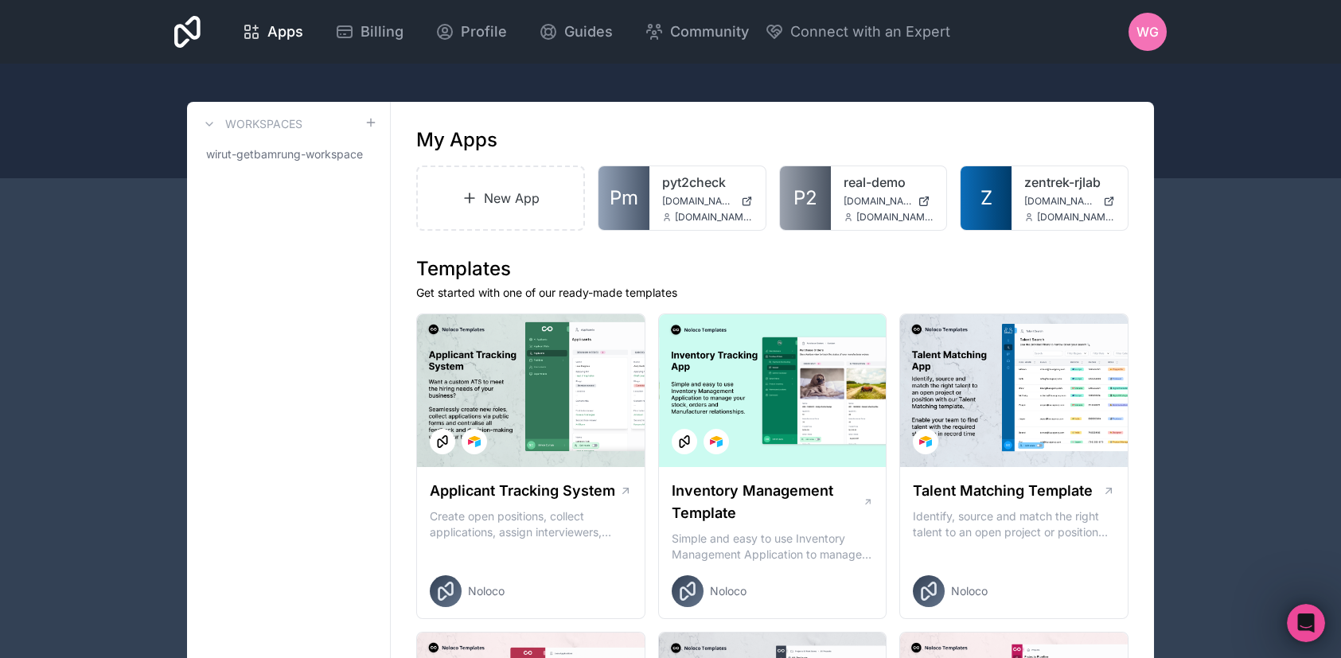
click at [1159, 34] on div "WG" at bounding box center [1147, 32] width 38 height 38
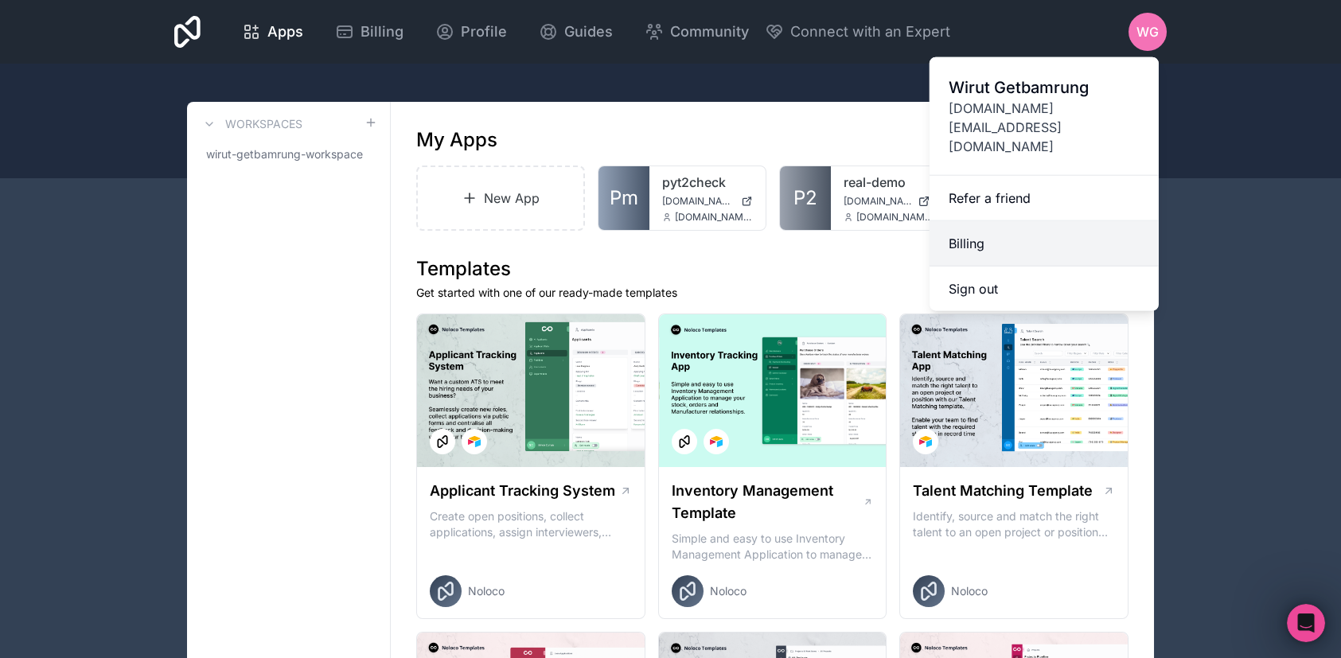
click at [1045, 221] on link "Billing" at bounding box center [1043, 243] width 229 height 45
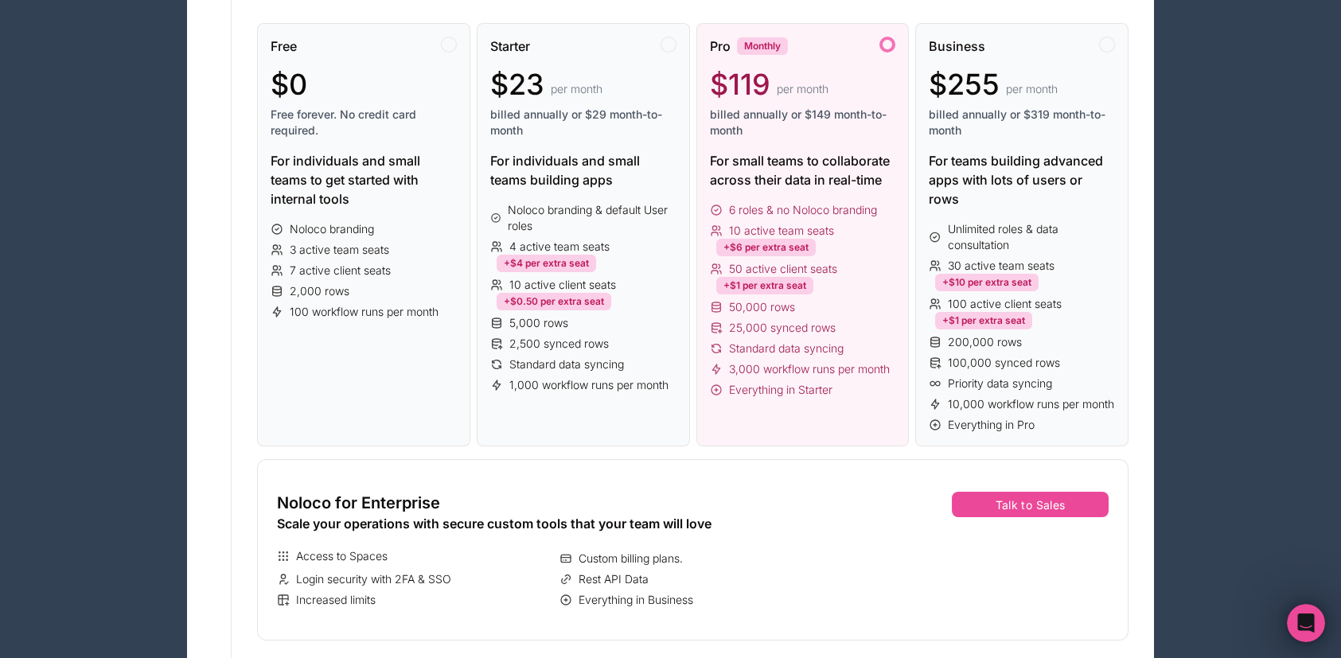
scroll to position [98, 0]
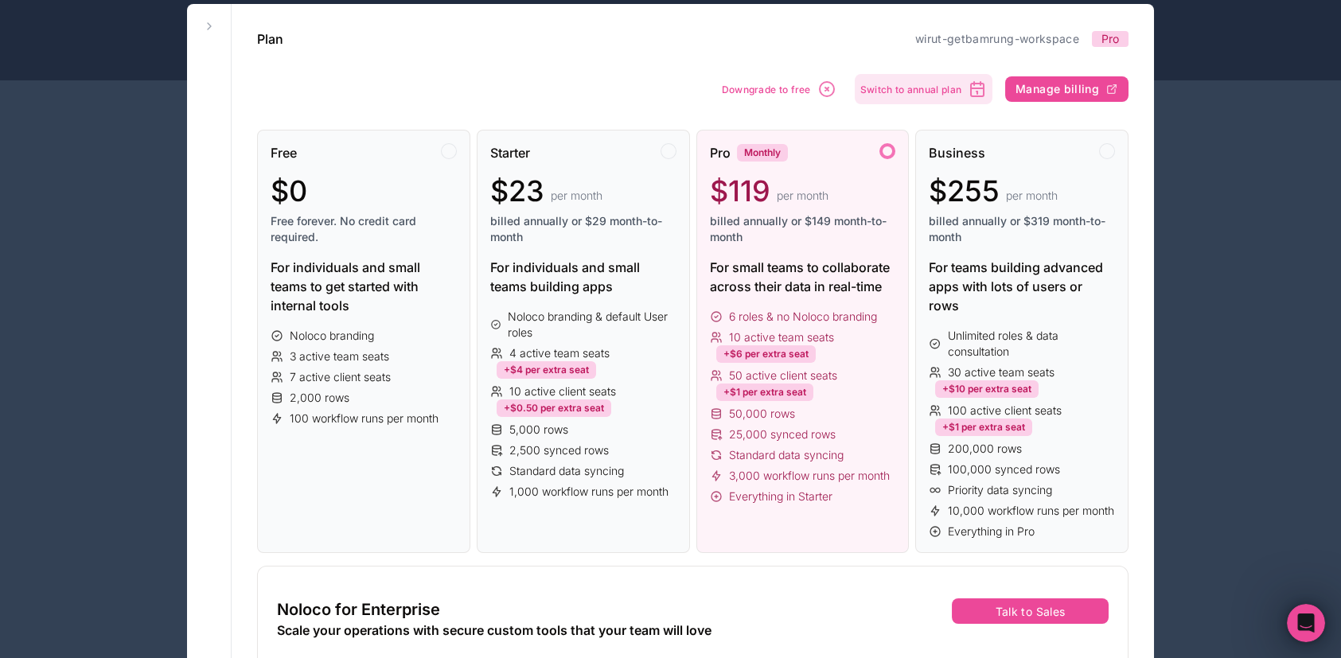
click at [904, 91] on span "Switch to annual plan" at bounding box center [910, 90] width 101 height 12
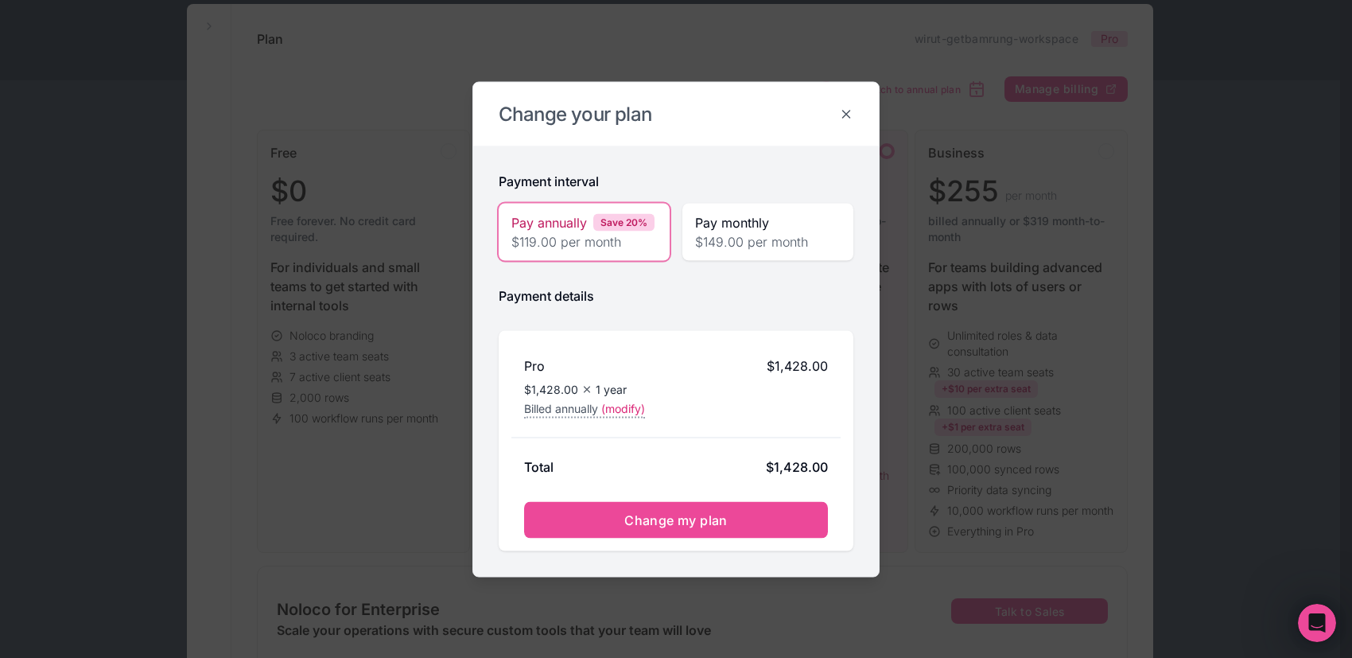
click at [844, 117] on icon at bounding box center [846, 114] width 14 height 14
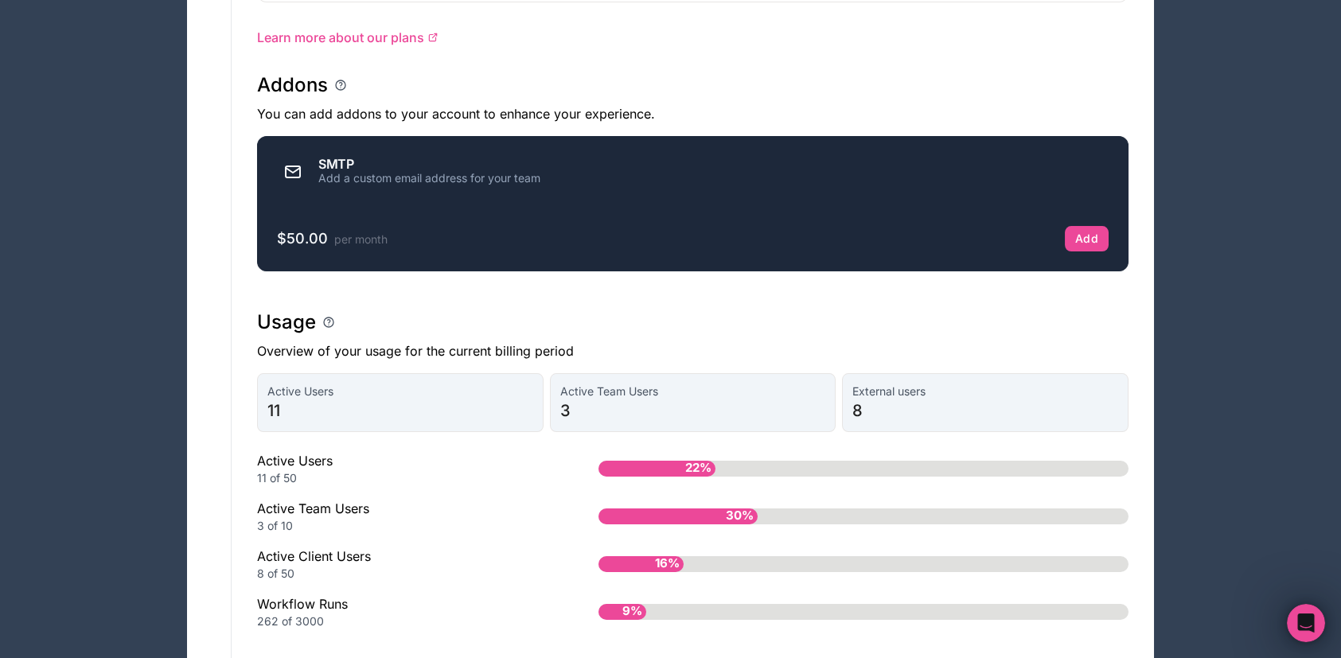
scroll to position [1053, 0]
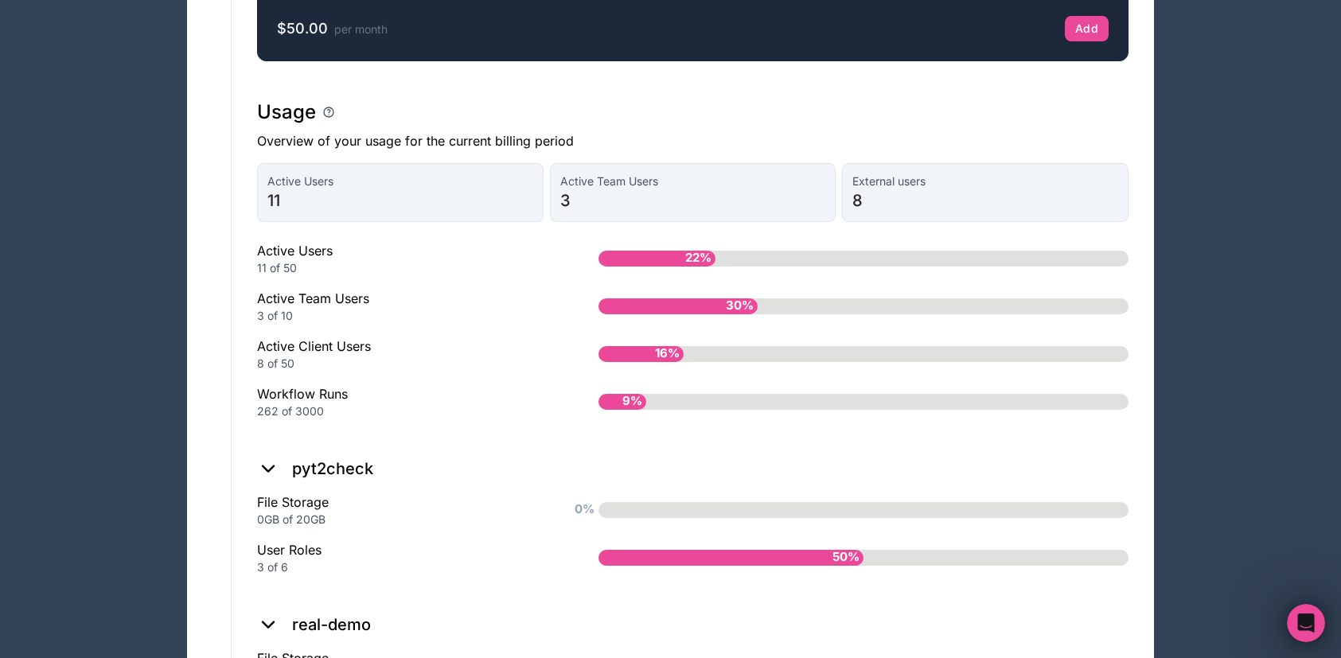
click at [714, 212] on span "3" at bounding box center [693, 200] width 266 height 22
click at [269, 480] on icon at bounding box center [268, 468] width 22 height 22
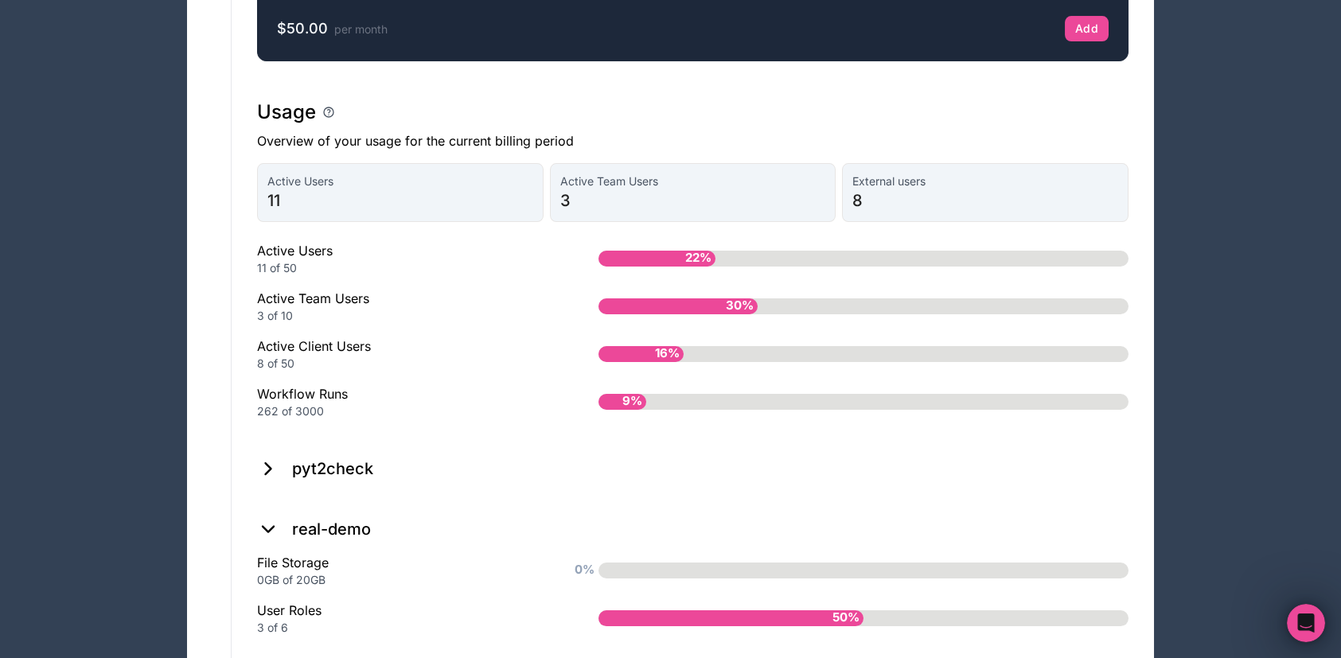
click at [269, 531] on icon at bounding box center [268, 529] width 11 height 6
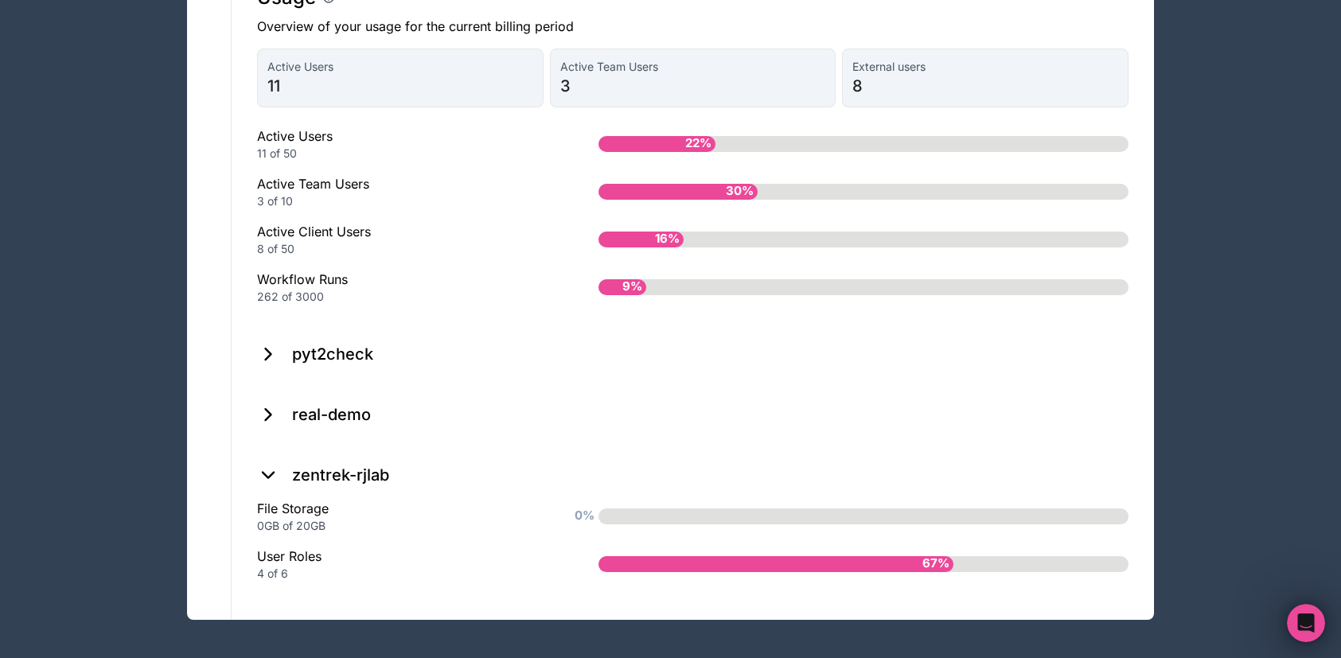
click at [262, 478] on icon at bounding box center [268, 475] width 22 height 22
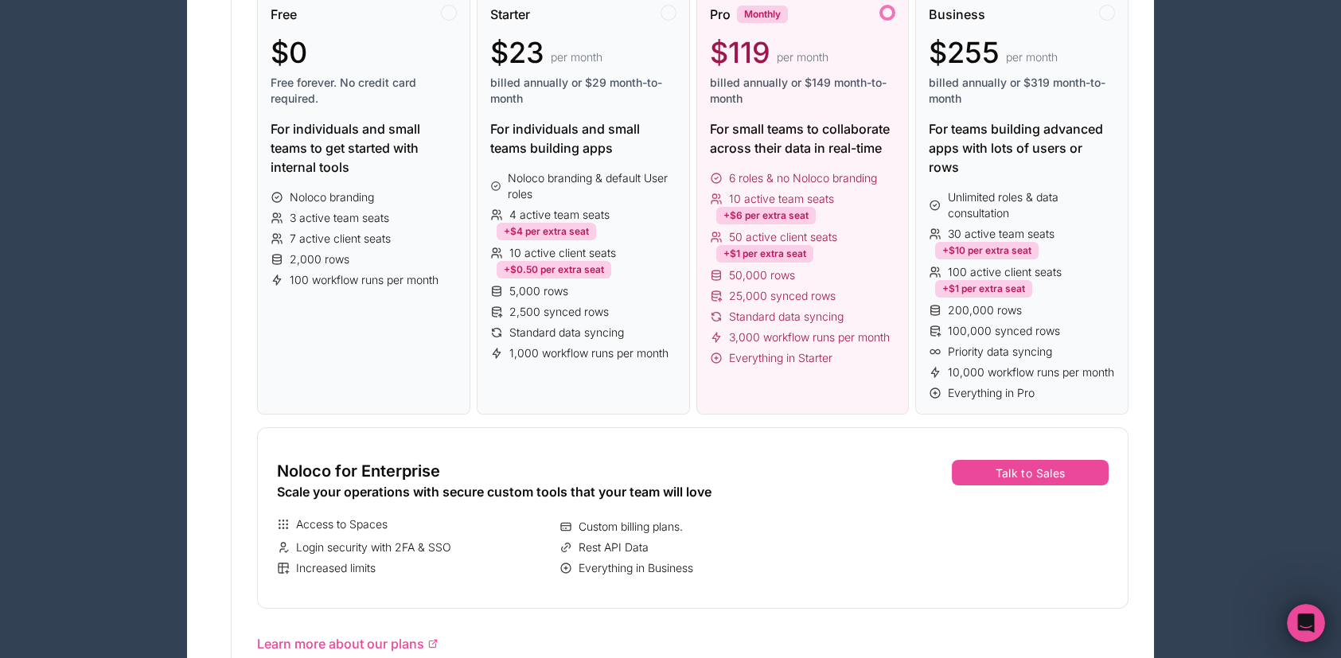
scroll to position [24, 0]
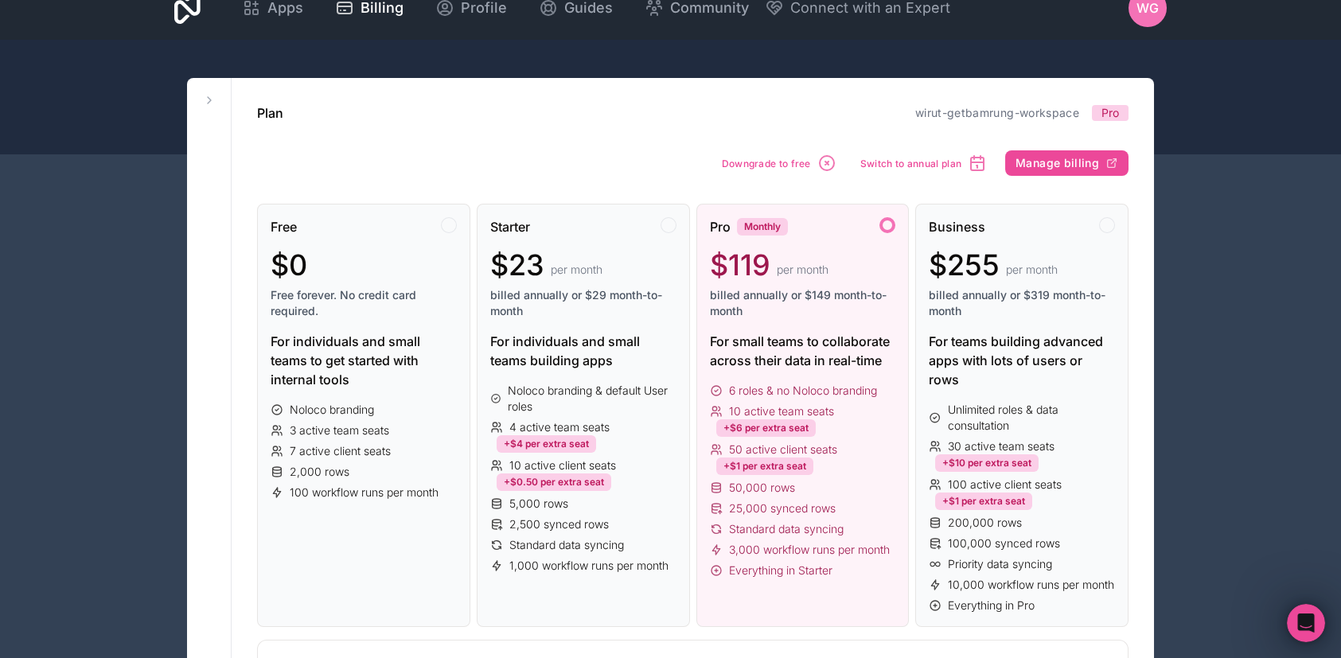
click at [208, 102] on icon at bounding box center [209, 100] width 3 height 6
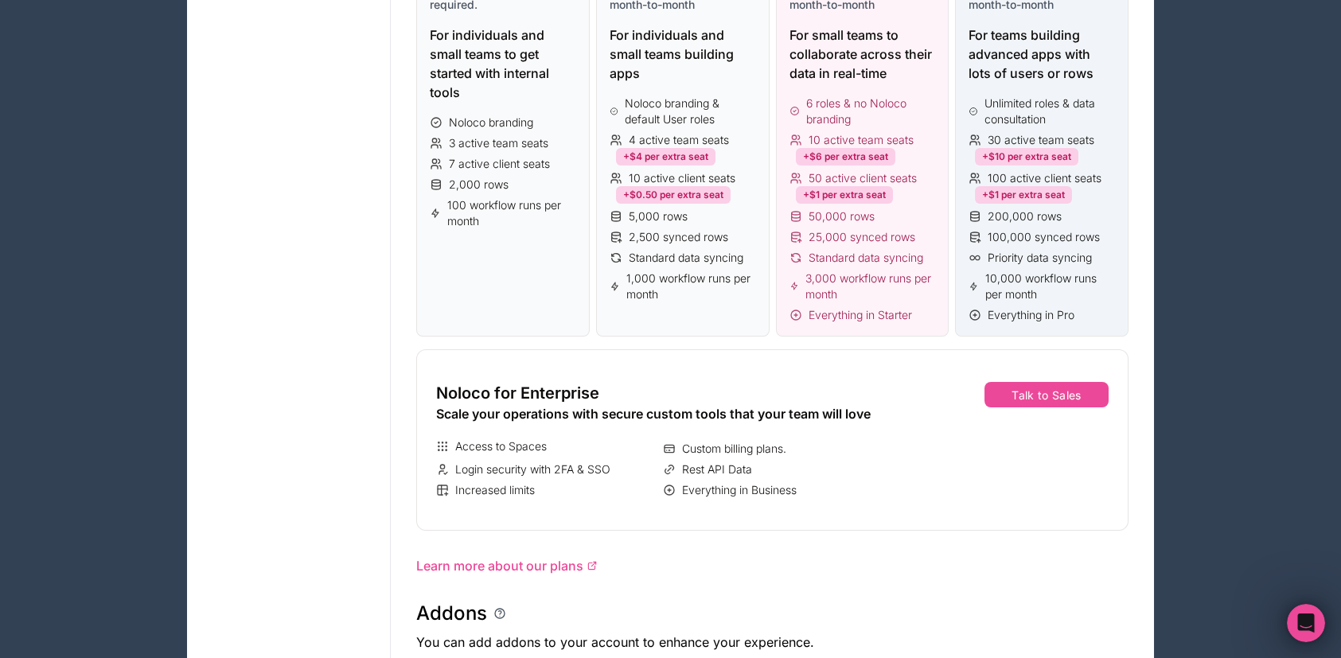
scroll to position [0, 0]
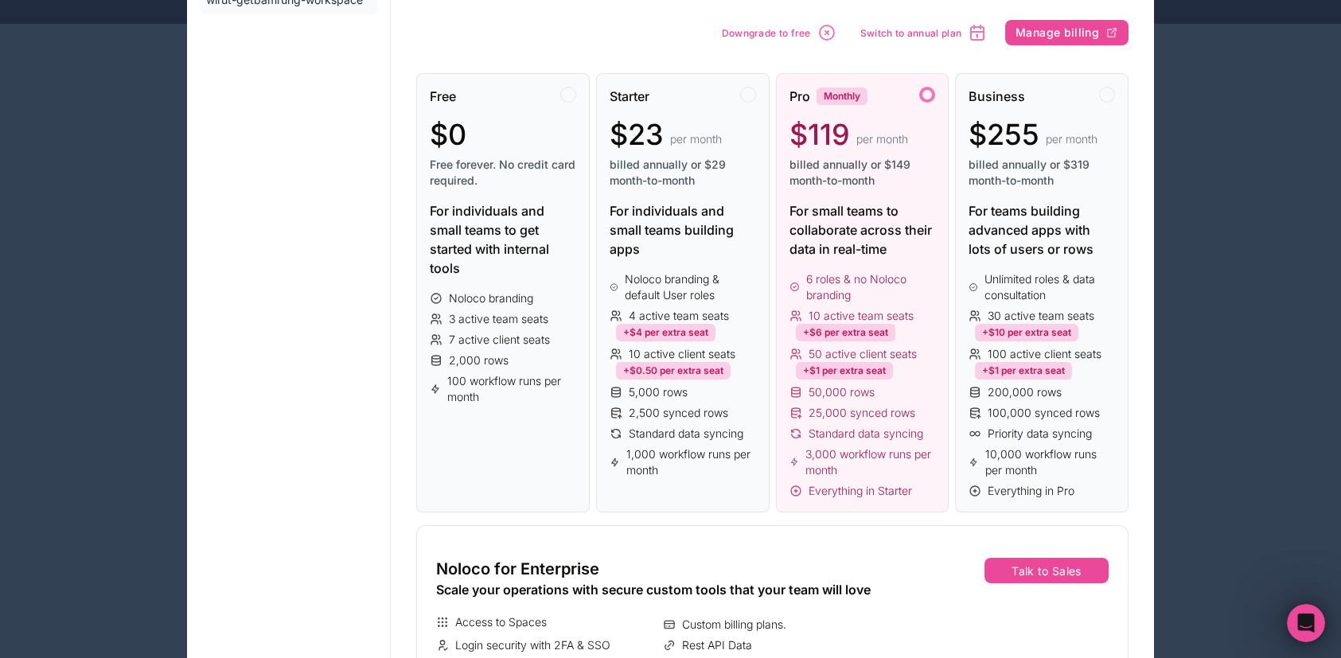
scroll to position [424, 0]
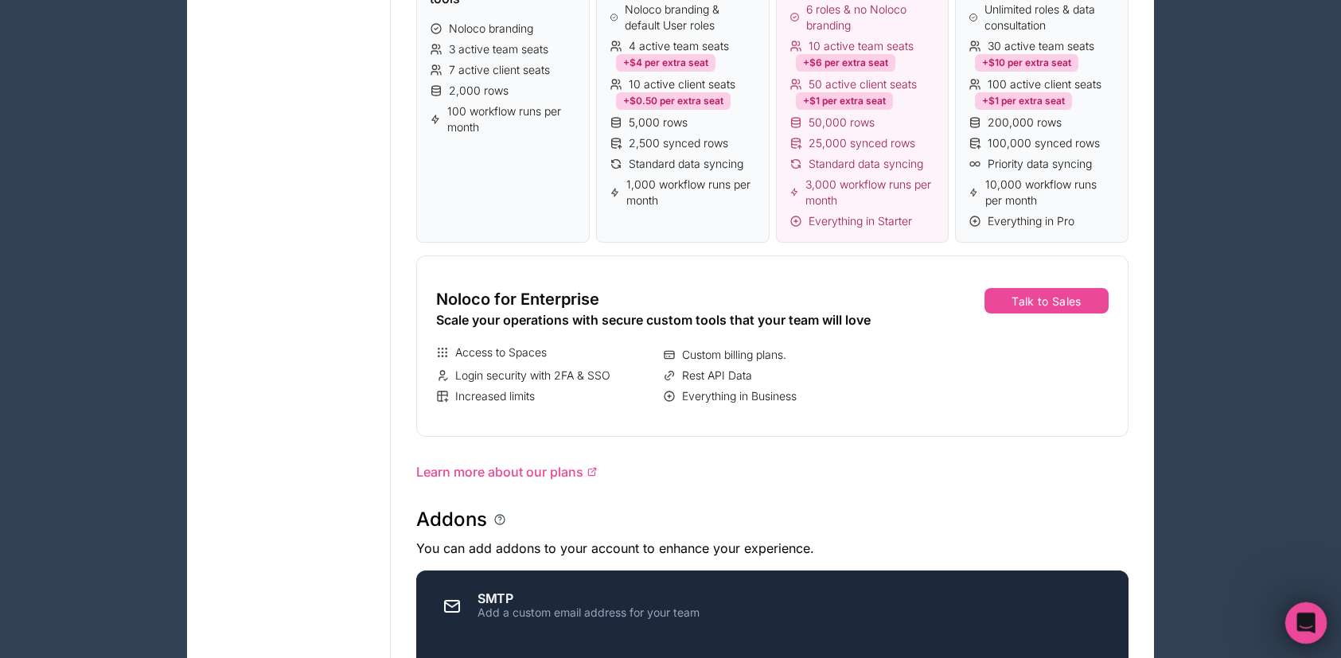
click at [1309, 627] on icon "Open Intercom Messenger" at bounding box center [1303, 621] width 26 height 26
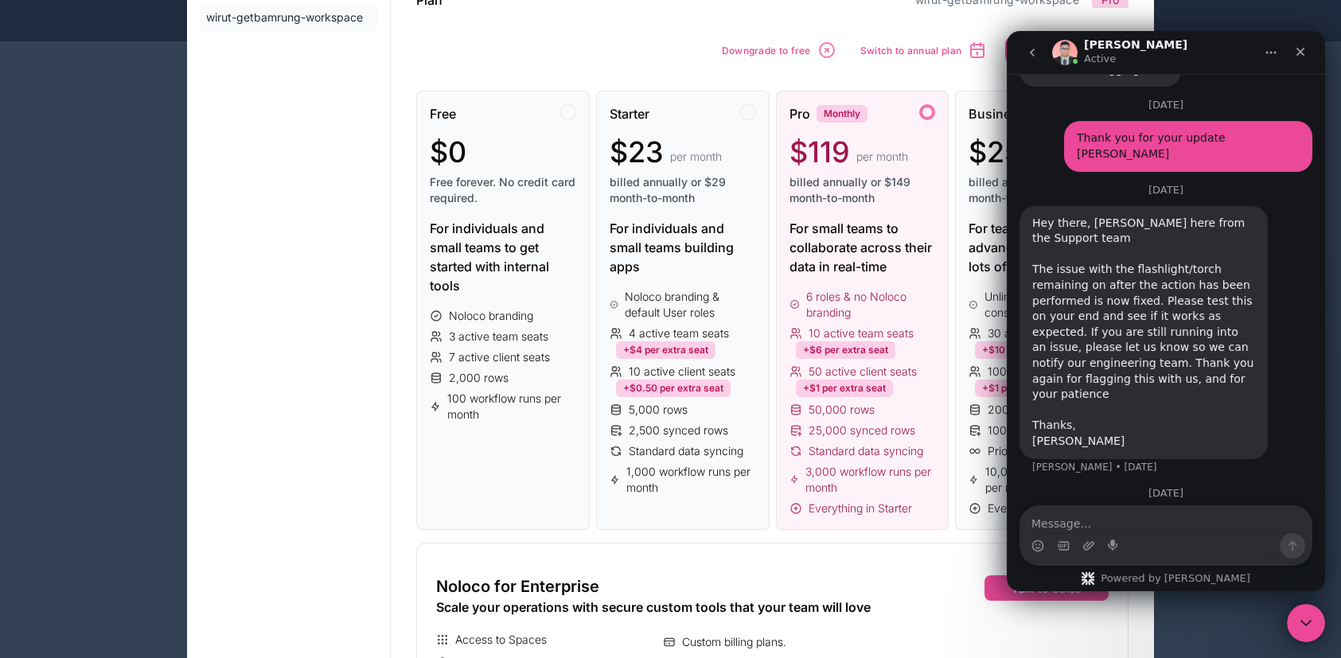
scroll to position [0, 0]
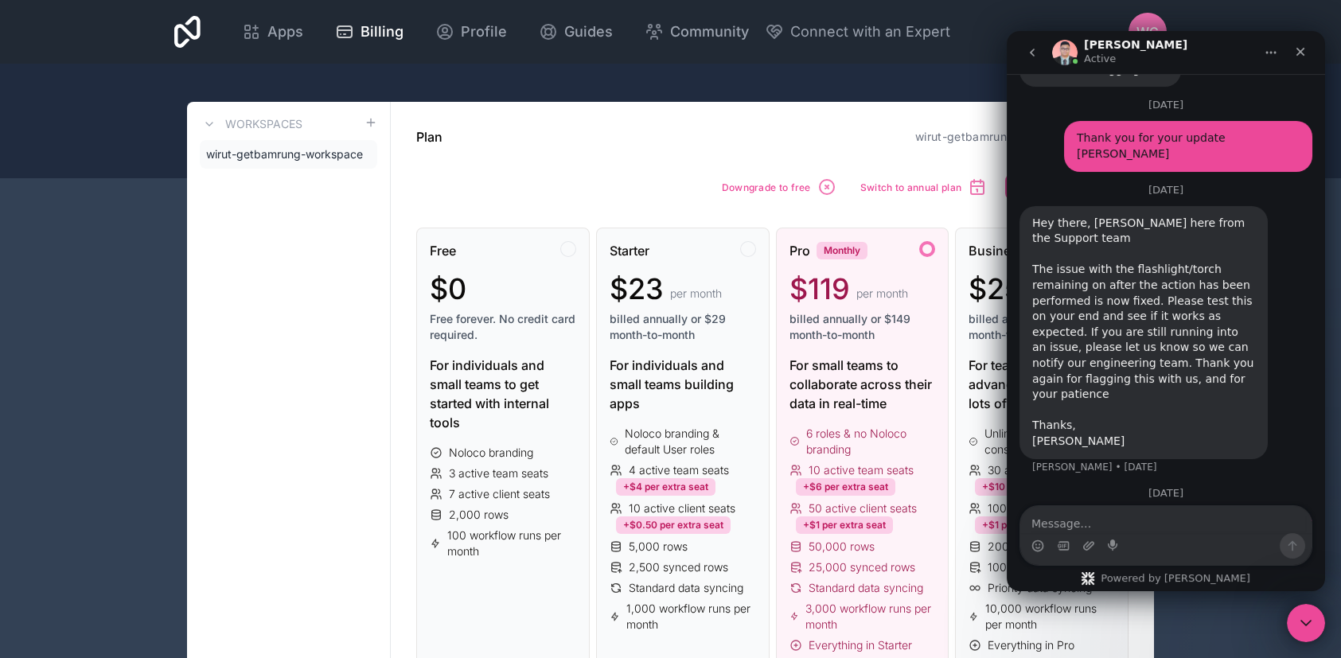
click at [1028, 47] on icon "go back" at bounding box center [1031, 52] width 13 height 13
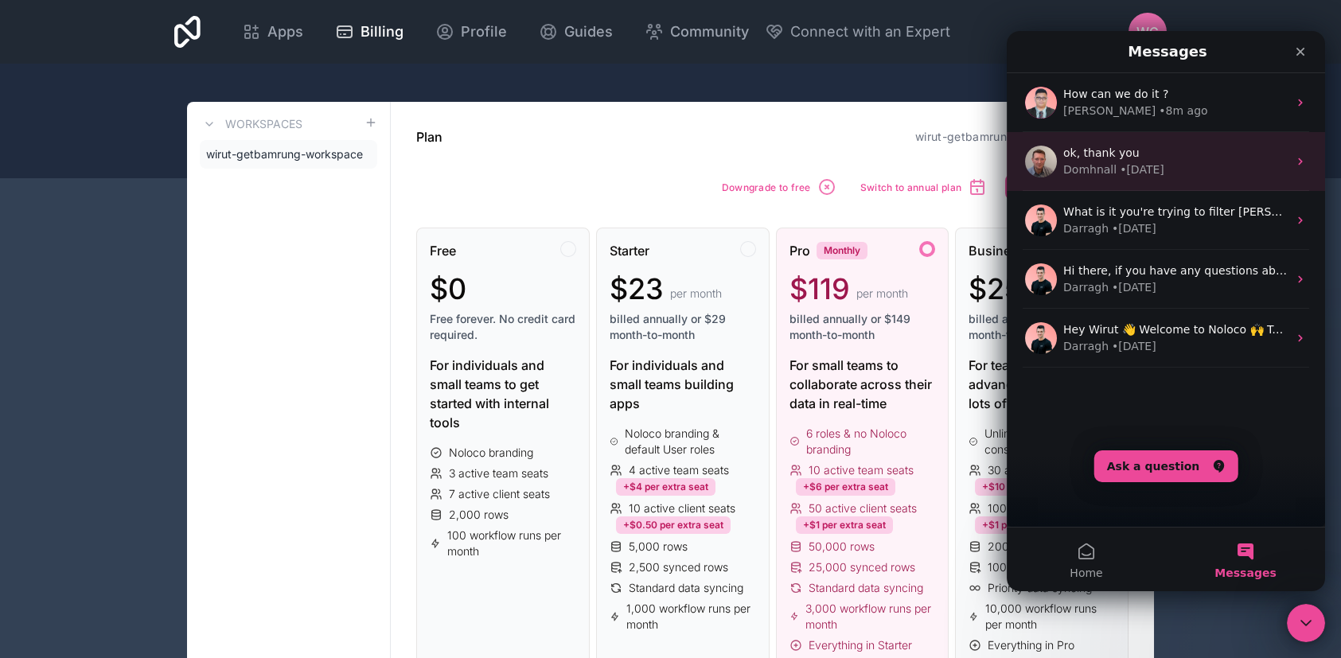
click at [1071, 146] on span "ok, thank you" at bounding box center [1101, 152] width 76 height 13
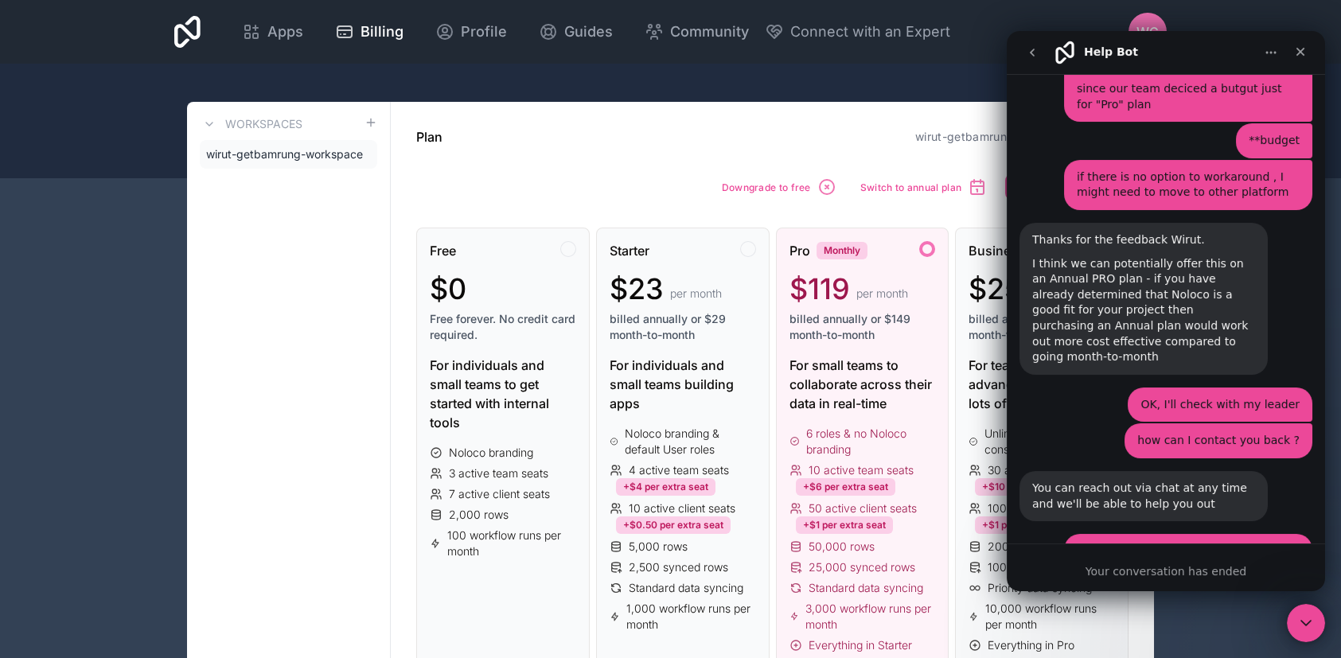
scroll to position [1815, 0]
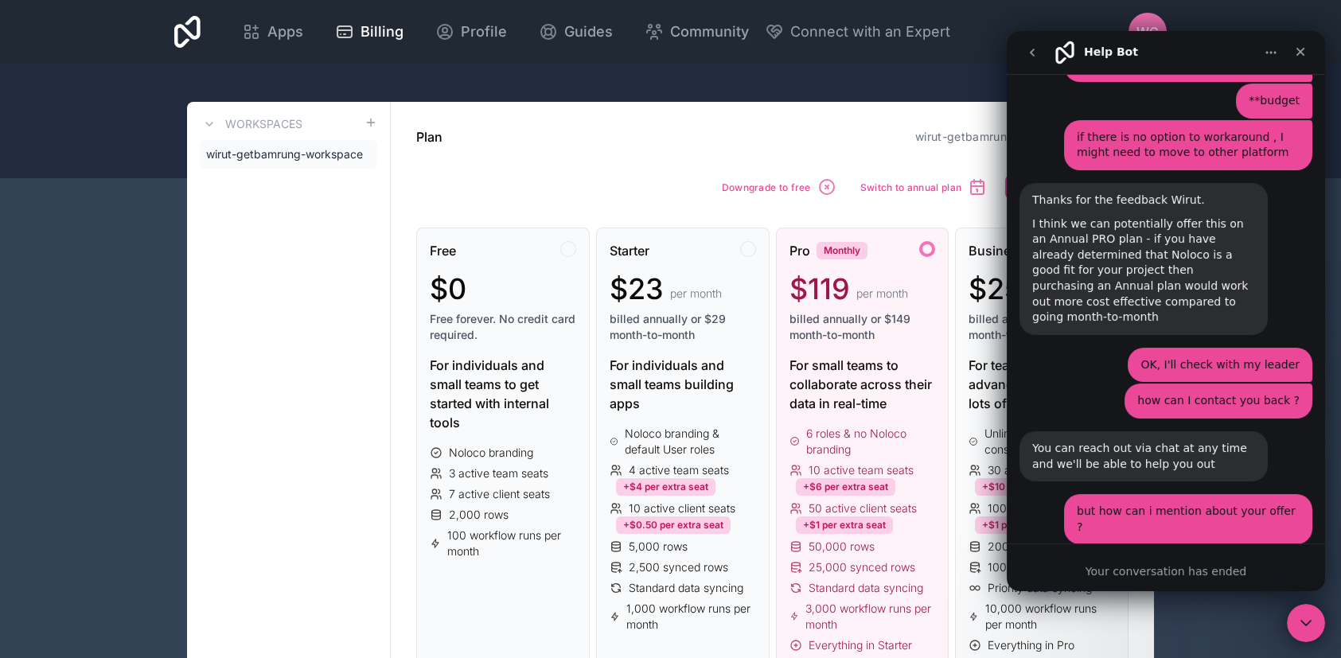
click at [1204, 570] on div "Your conversation has ended" at bounding box center [1165, 571] width 318 height 17
click at [1033, 46] on icon "go back" at bounding box center [1031, 52] width 13 height 13
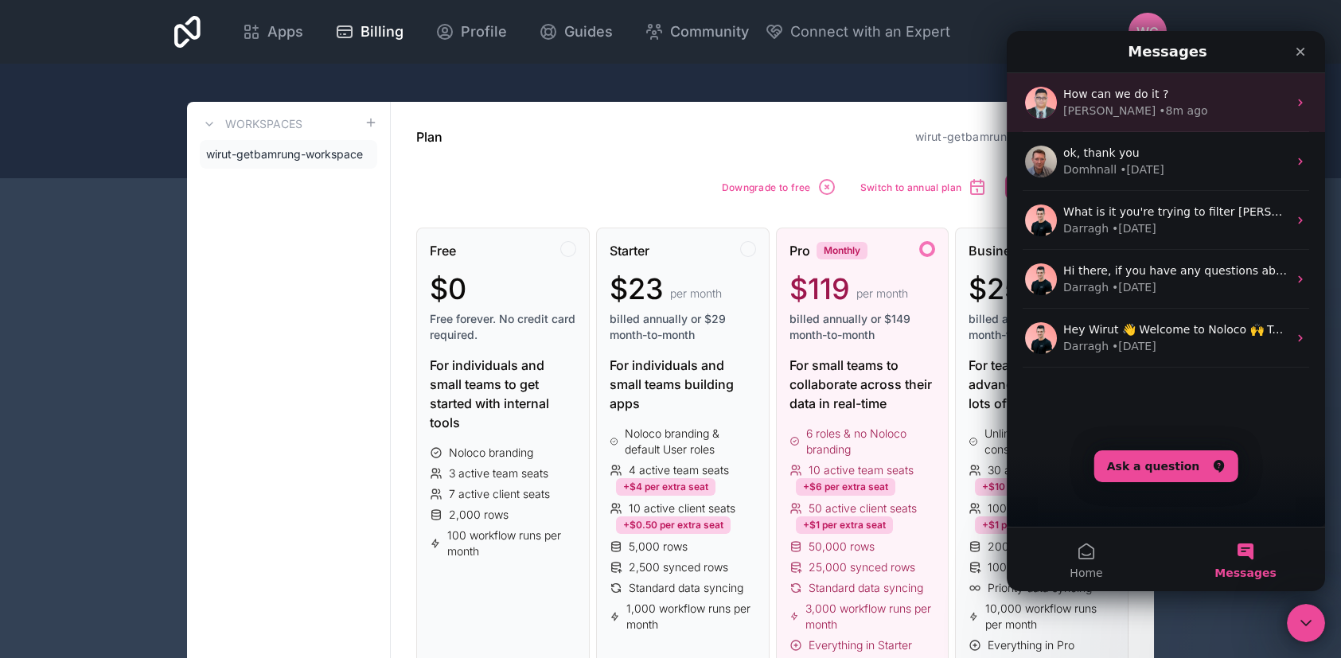
click at [1158, 107] on div "• 8m ago" at bounding box center [1182, 111] width 49 height 17
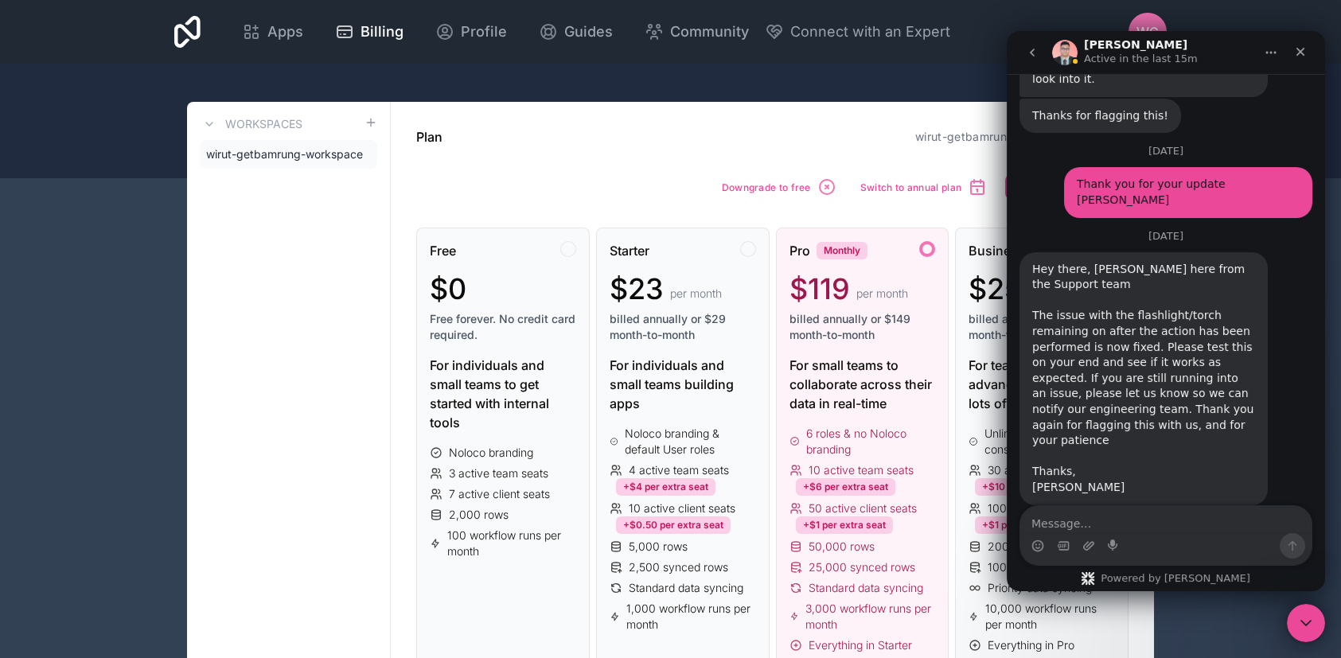
scroll to position [2901, 0]
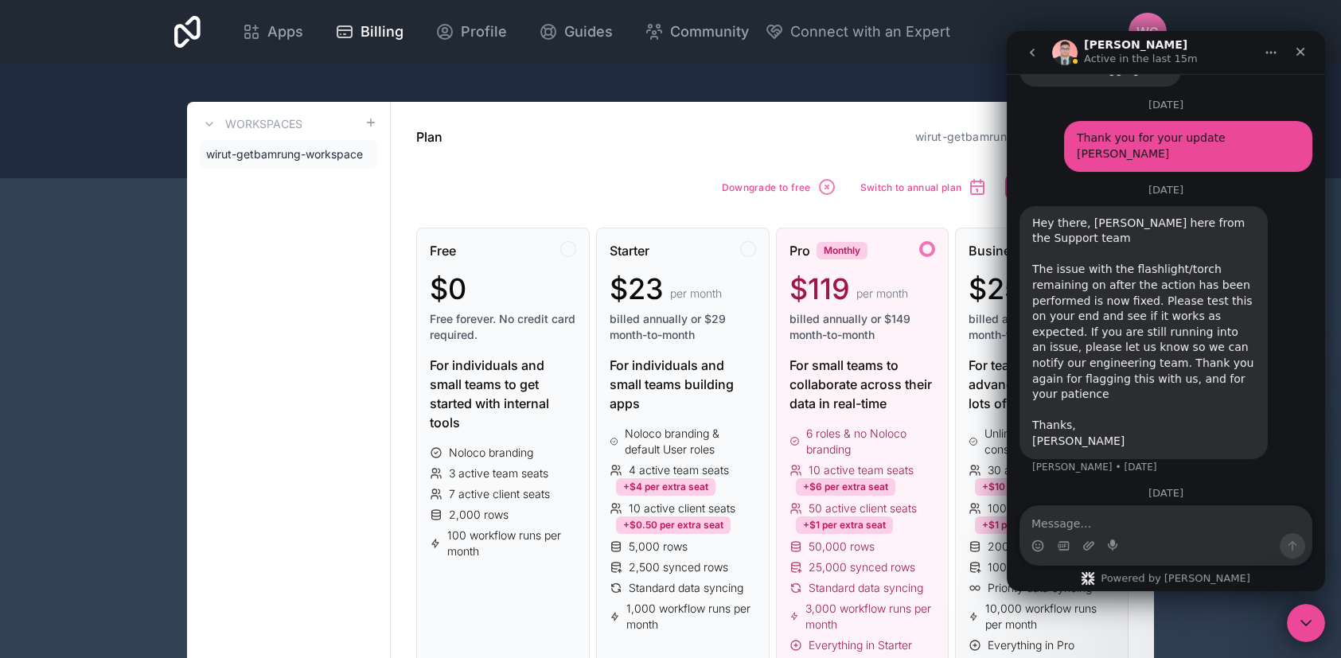
click at [1032, 46] on icon "go back" at bounding box center [1031, 52] width 13 height 13
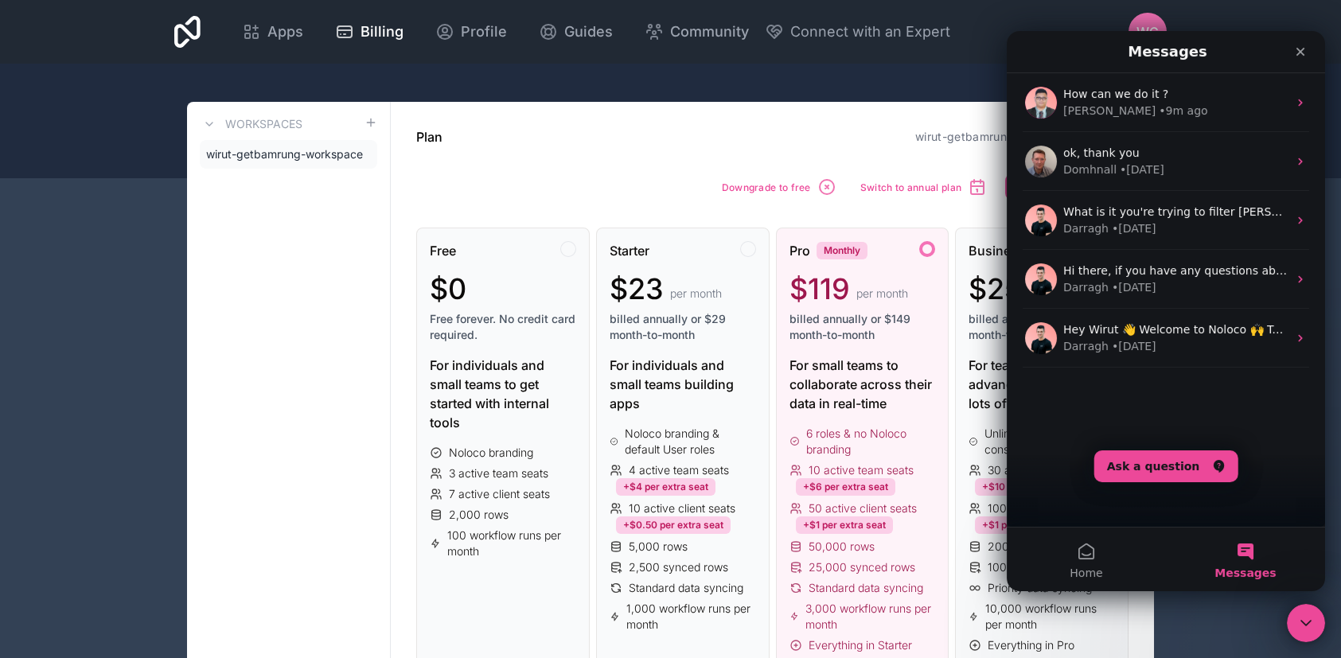
scroll to position [0, 0]
click at [633, 134] on div "Plan wirut-getbamrung-workspace Pro" at bounding box center [772, 136] width 712 height 19
